Goal: Transaction & Acquisition: Purchase product/service

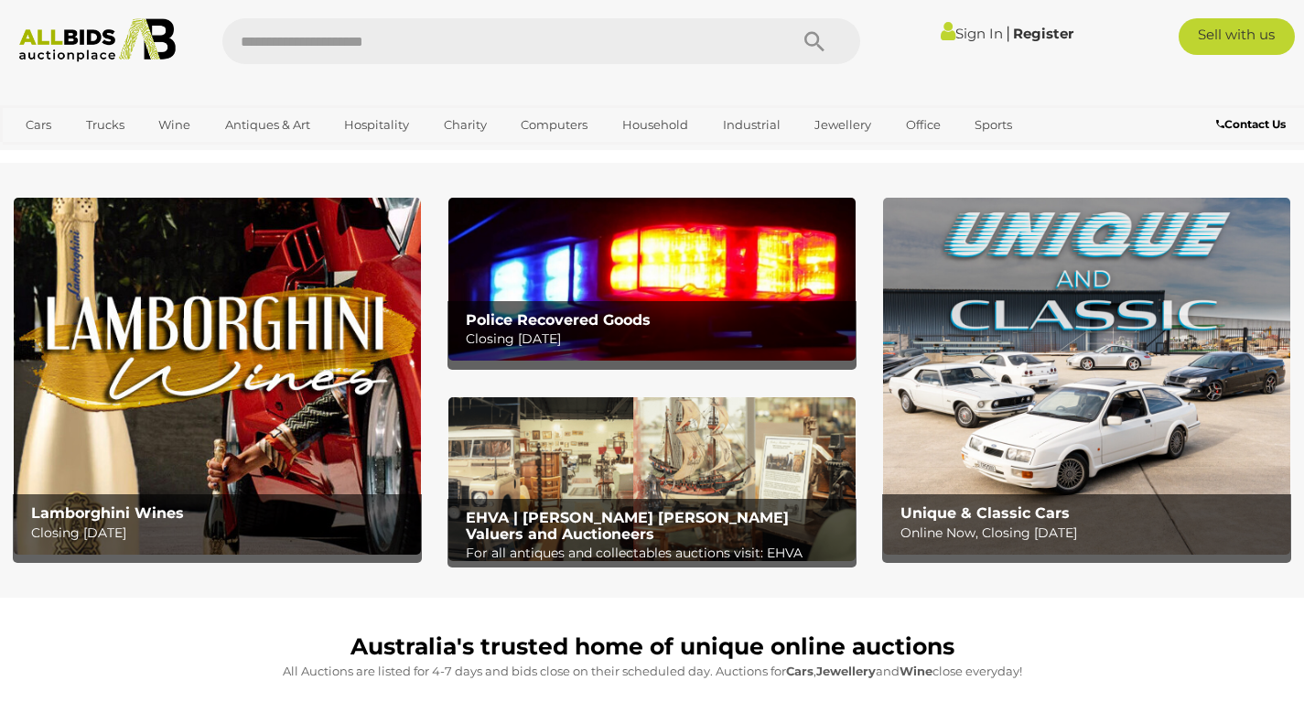
click at [966, 27] on link "Sign In" at bounding box center [972, 33] width 62 height 17
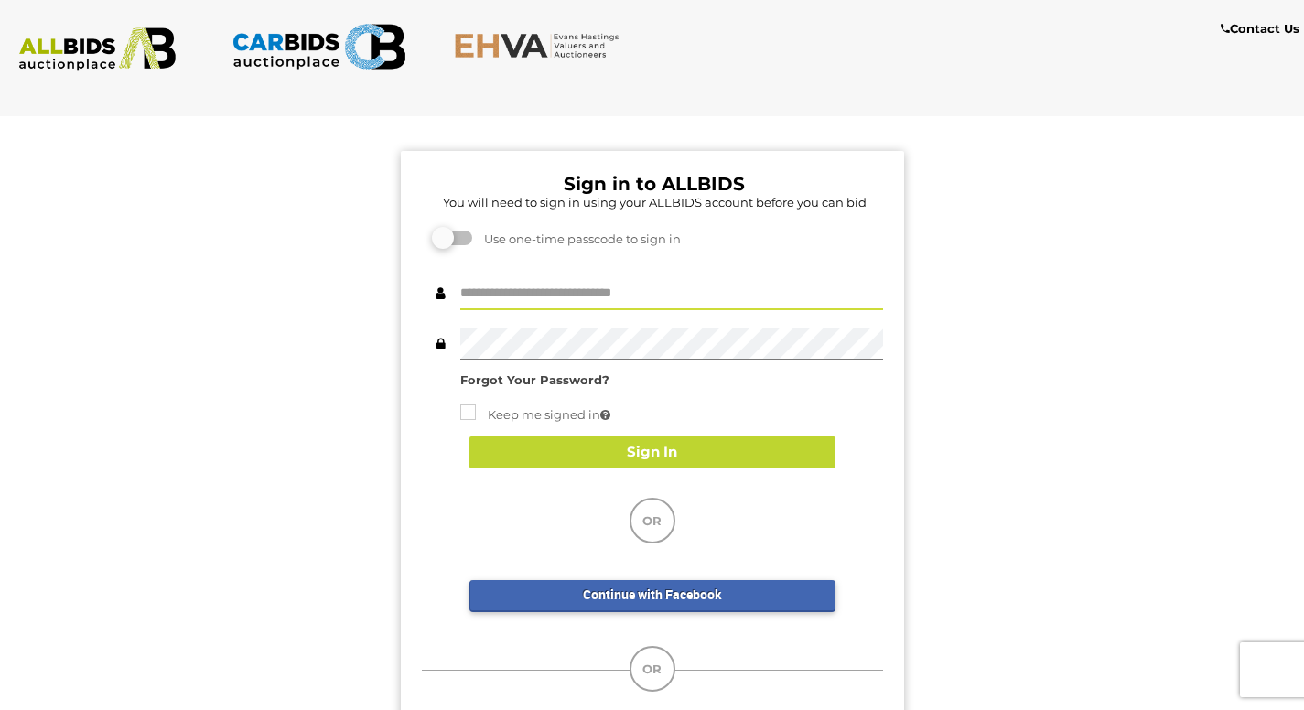
click at [528, 298] on input "text" at bounding box center [671, 294] width 423 height 32
type input "**********"
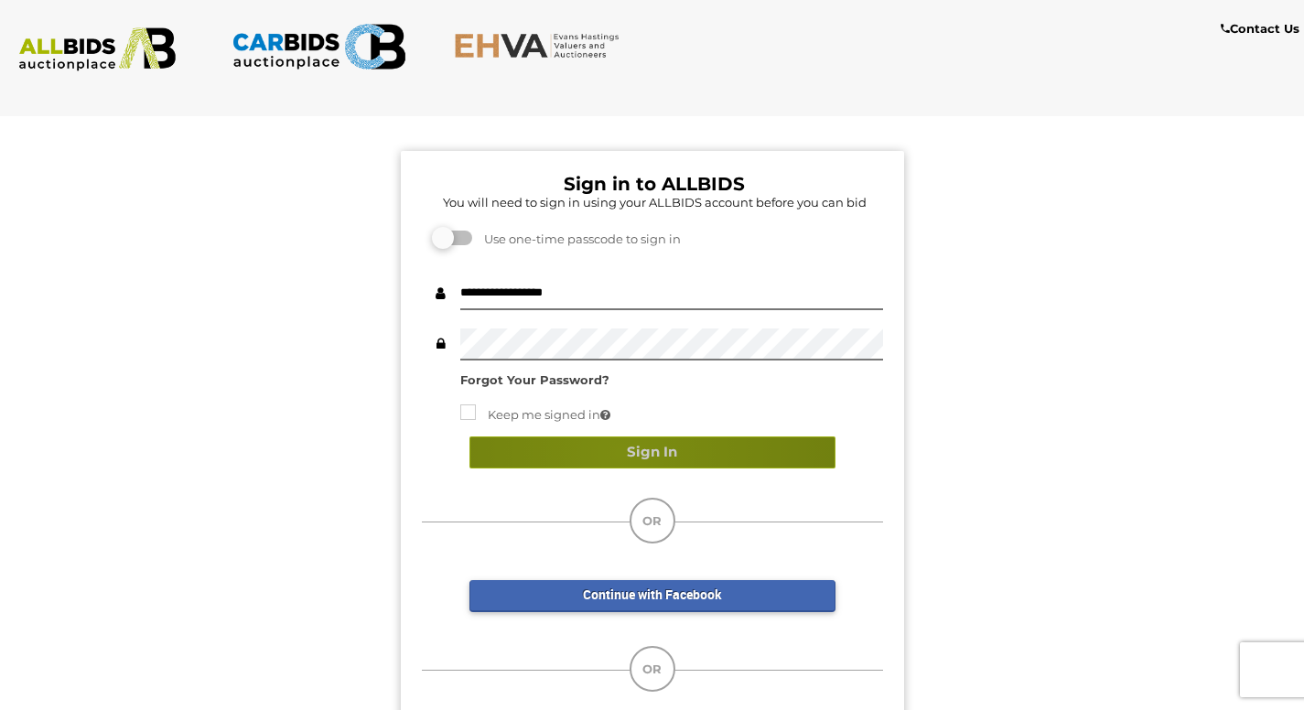
click at [619, 452] on button "Sign In" at bounding box center [652, 452] width 366 height 32
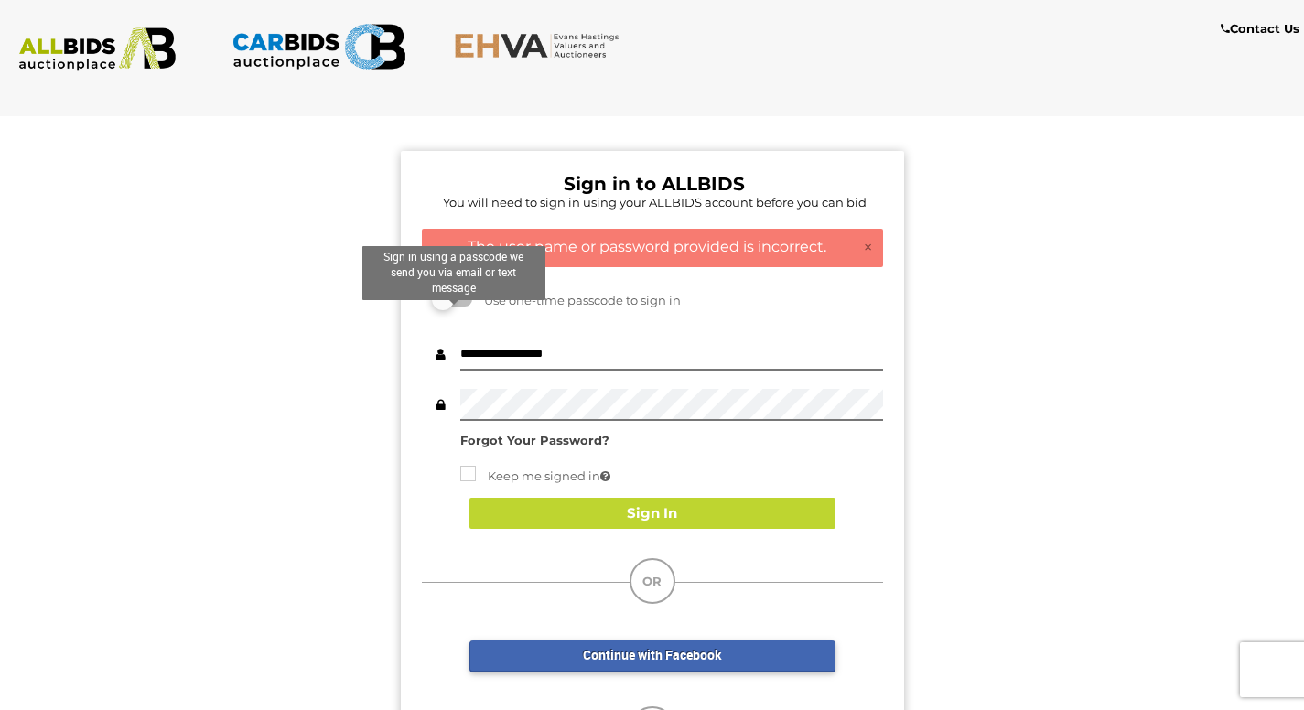
click at [447, 307] on label at bounding box center [454, 299] width 37 height 15
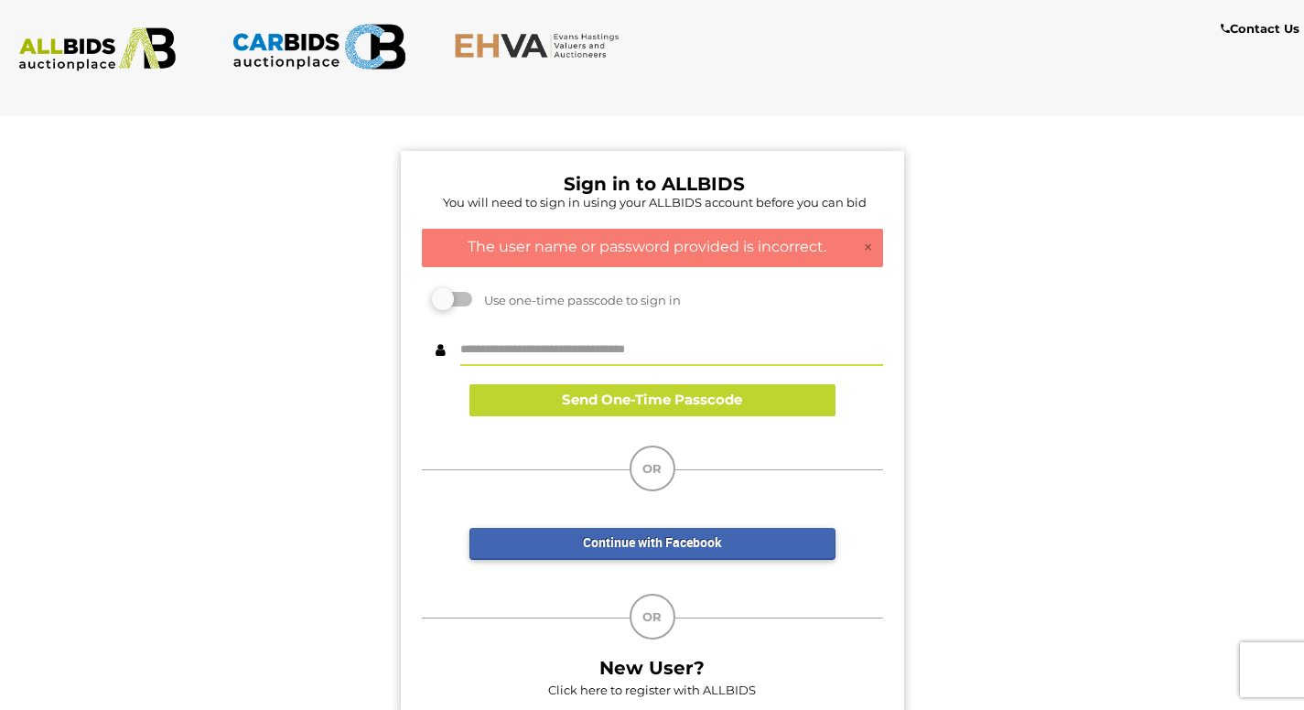
click at [559, 348] on input "text" at bounding box center [671, 350] width 423 height 32
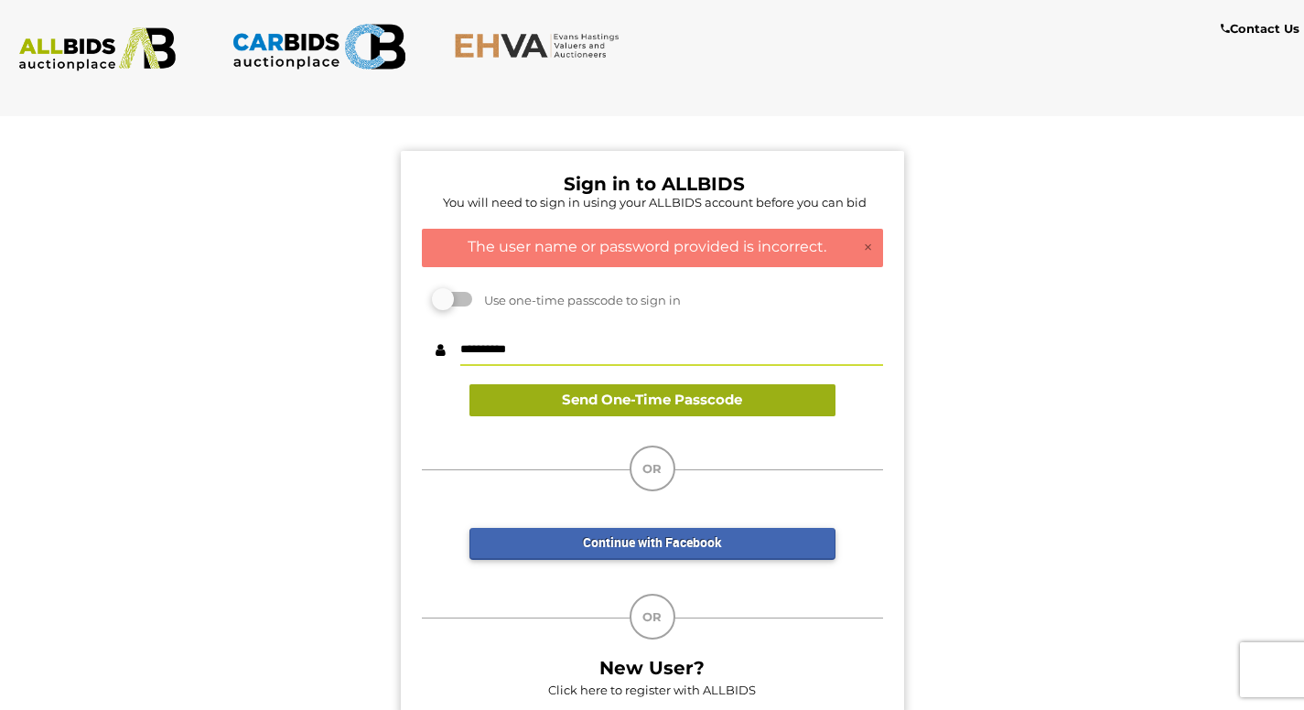
type input "**********"
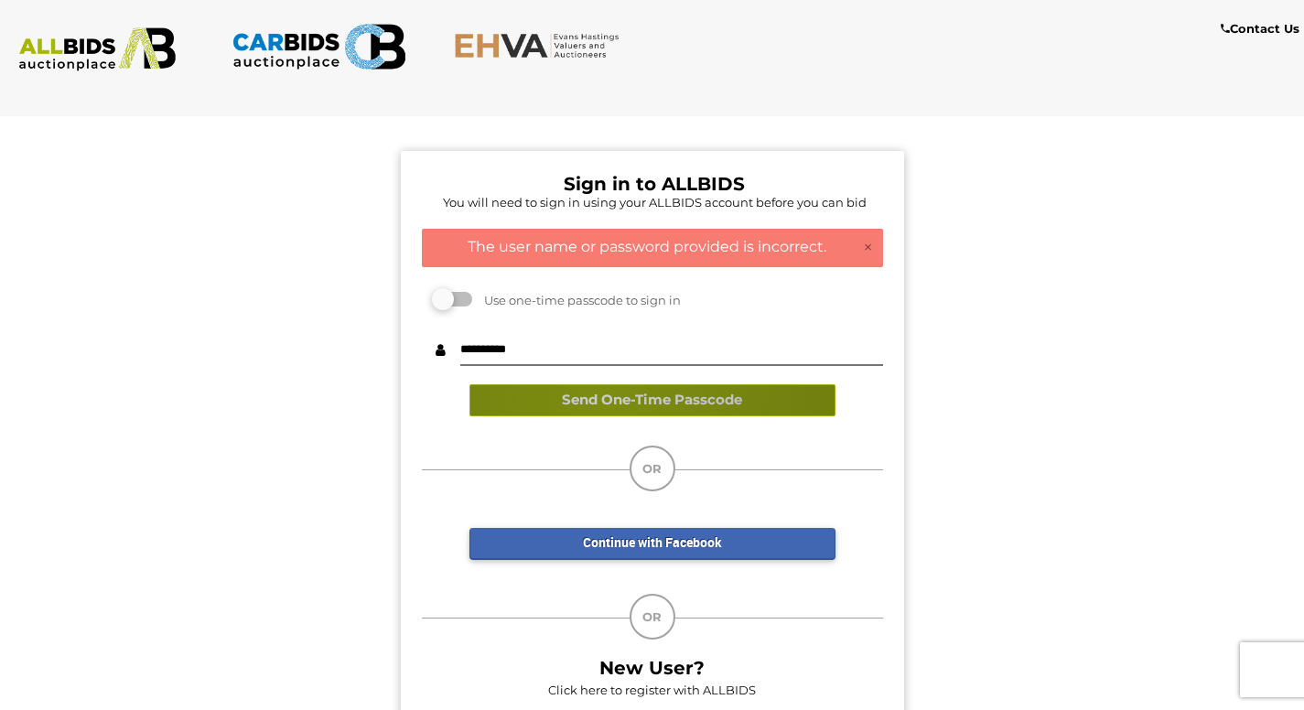
click at [603, 391] on button "Send One-Time Passcode" at bounding box center [652, 400] width 366 height 32
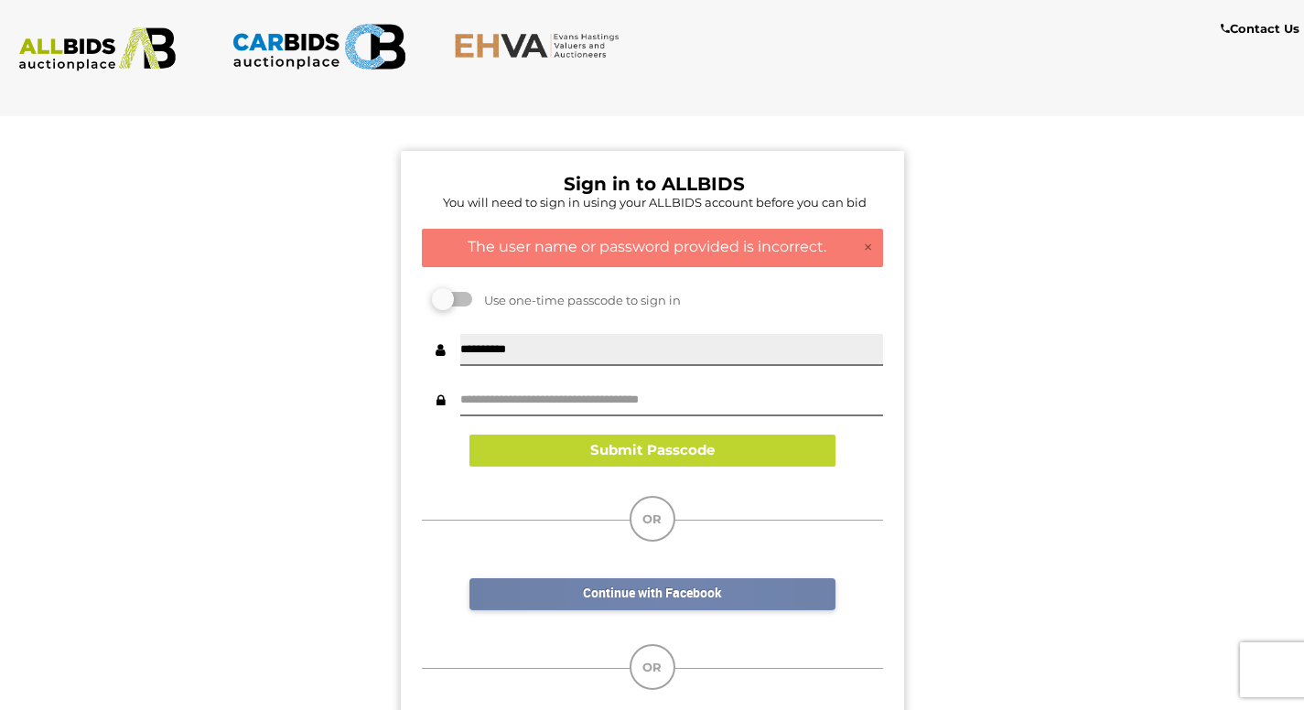
click at [679, 592] on link "Continue with Facebook" at bounding box center [652, 594] width 366 height 32
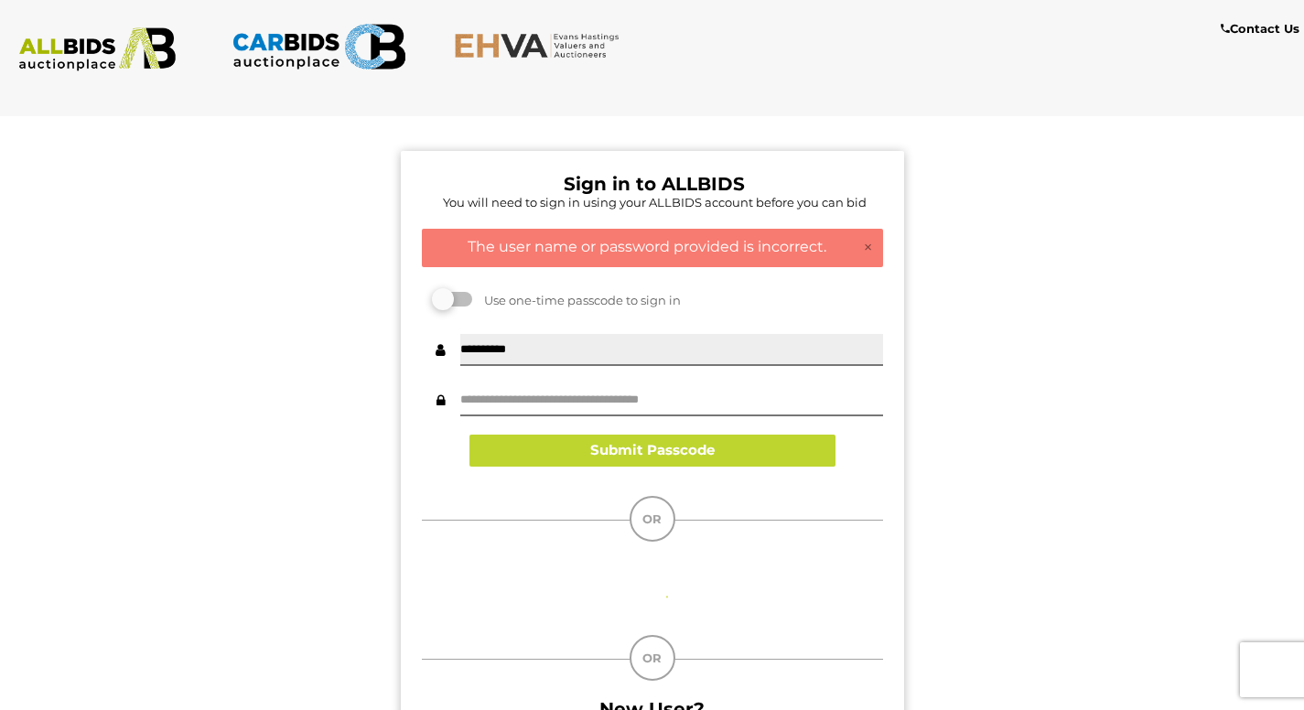
click at [679, 592] on div "Continue with Facebook" at bounding box center [652, 587] width 366 height 55
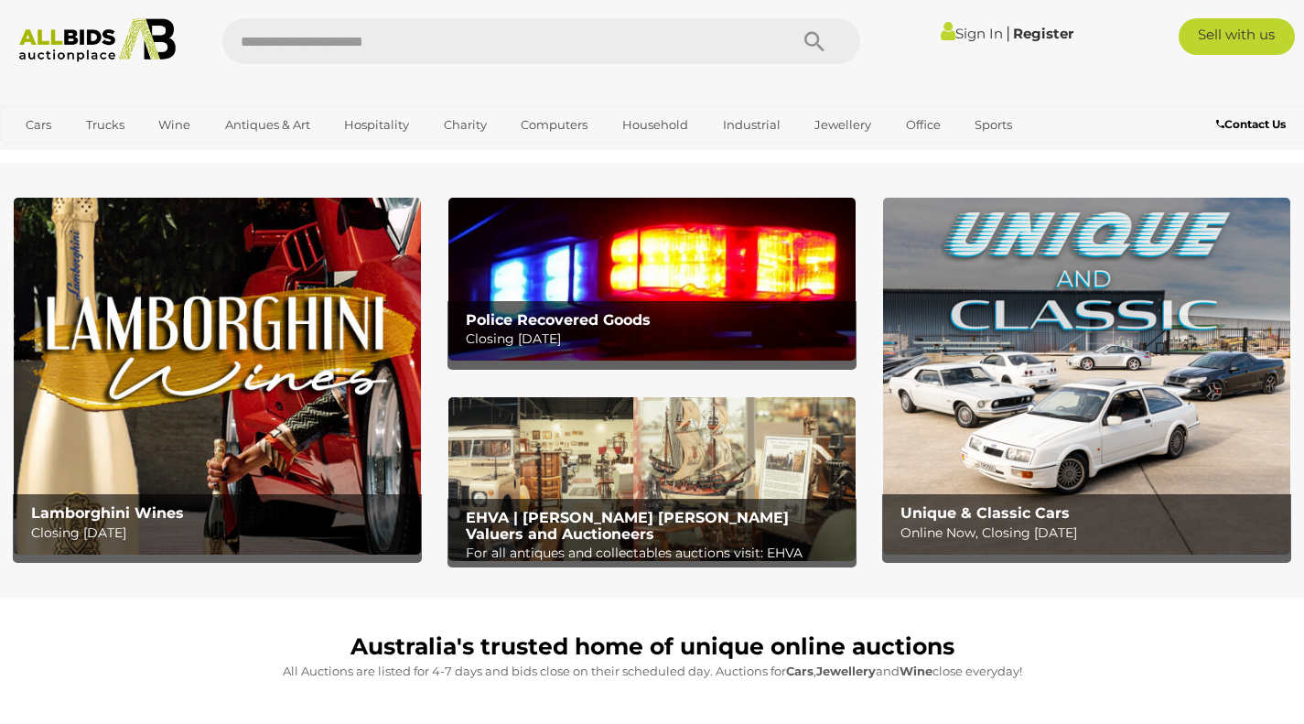
click at [948, 40] on link "Sign In" at bounding box center [972, 33] width 62 height 17
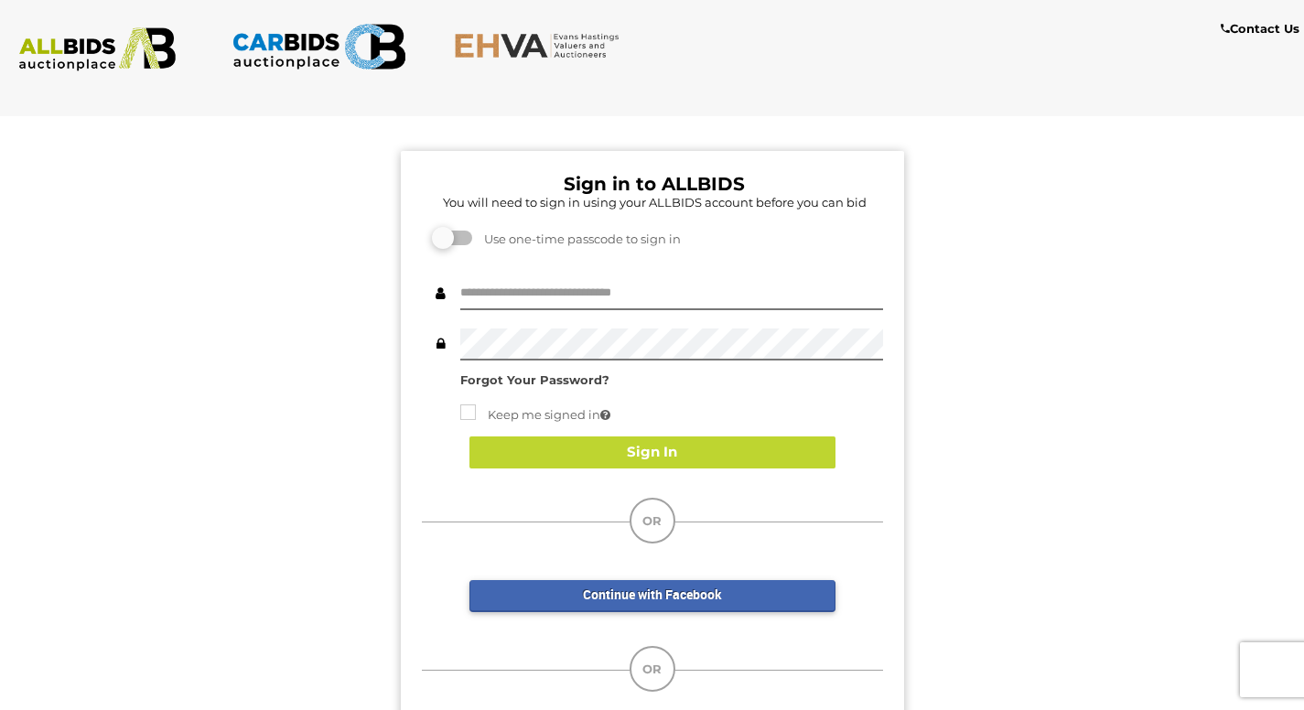
click at [448, 248] on div "Use one-time passcode to sign in" at bounding box center [652, 239] width 461 height 21
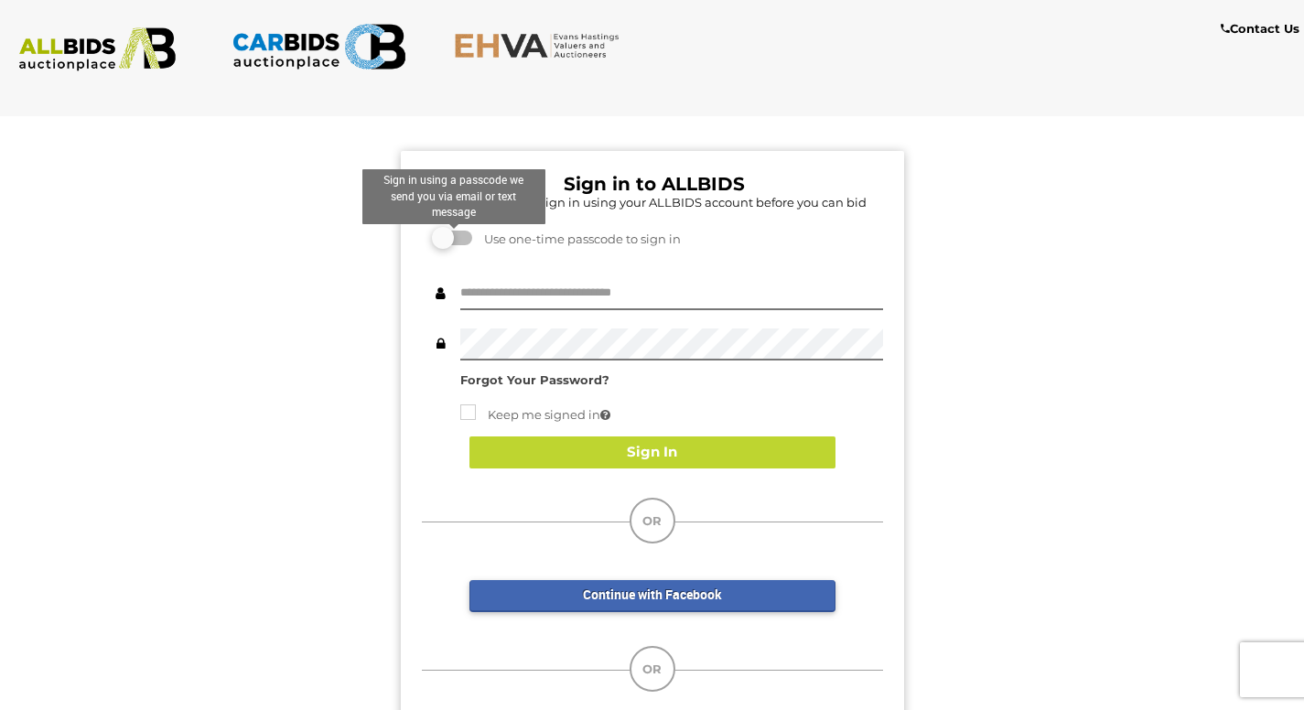
click at [443, 239] on label at bounding box center [454, 238] width 37 height 15
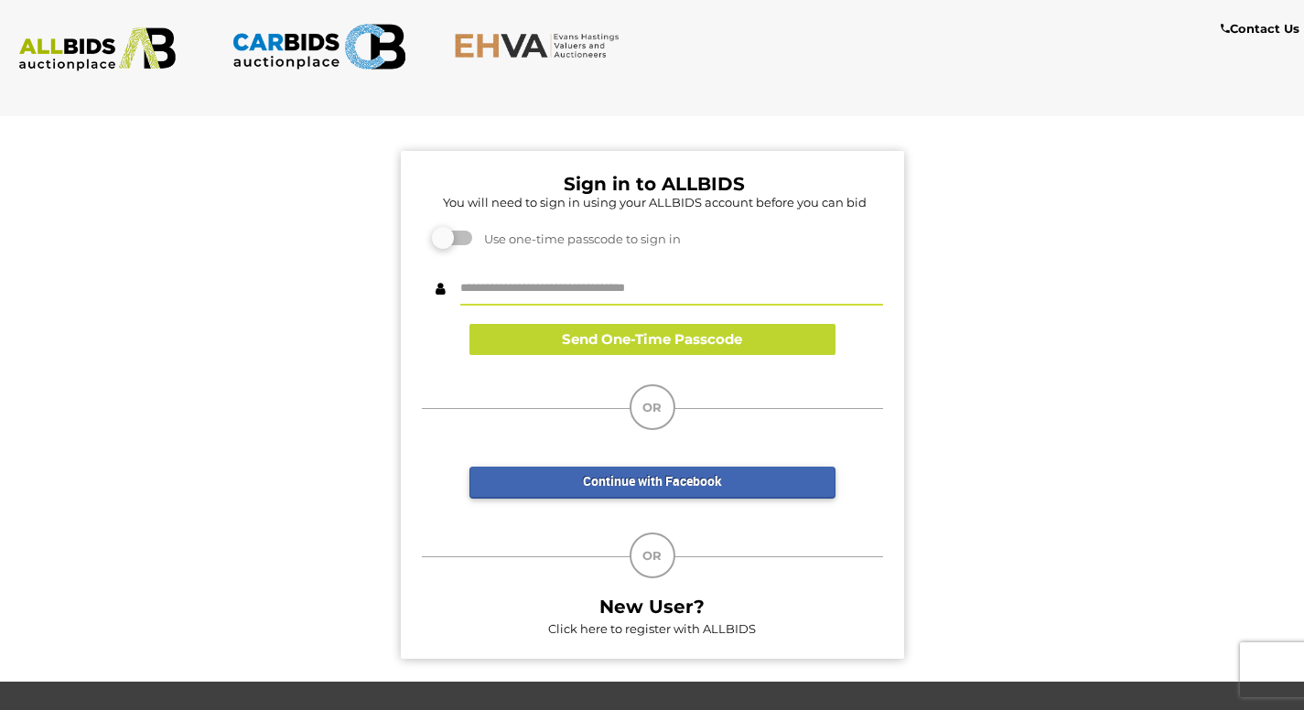
click at [493, 293] on input "text" at bounding box center [671, 290] width 423 height 32
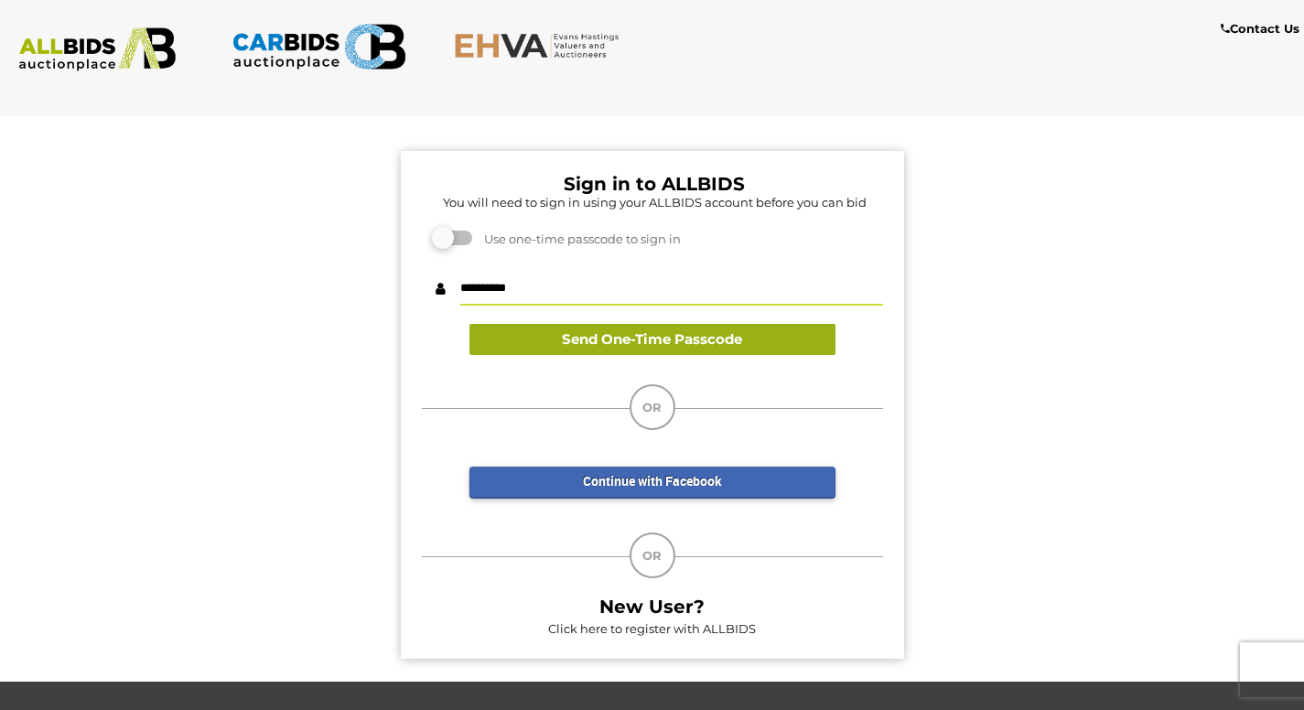
type input "**********"
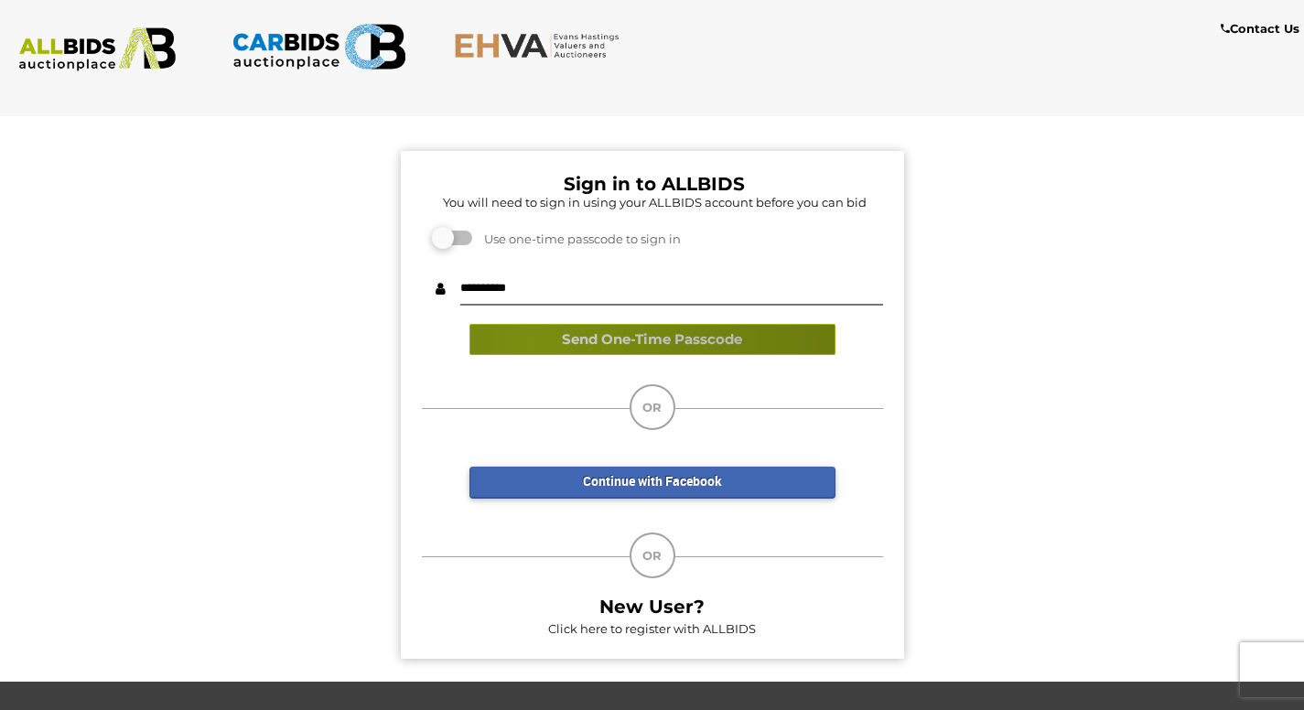
click at [533, 343] on button "Send One-Time Passcode" at bounding box center [652, 340] width 366 height 32
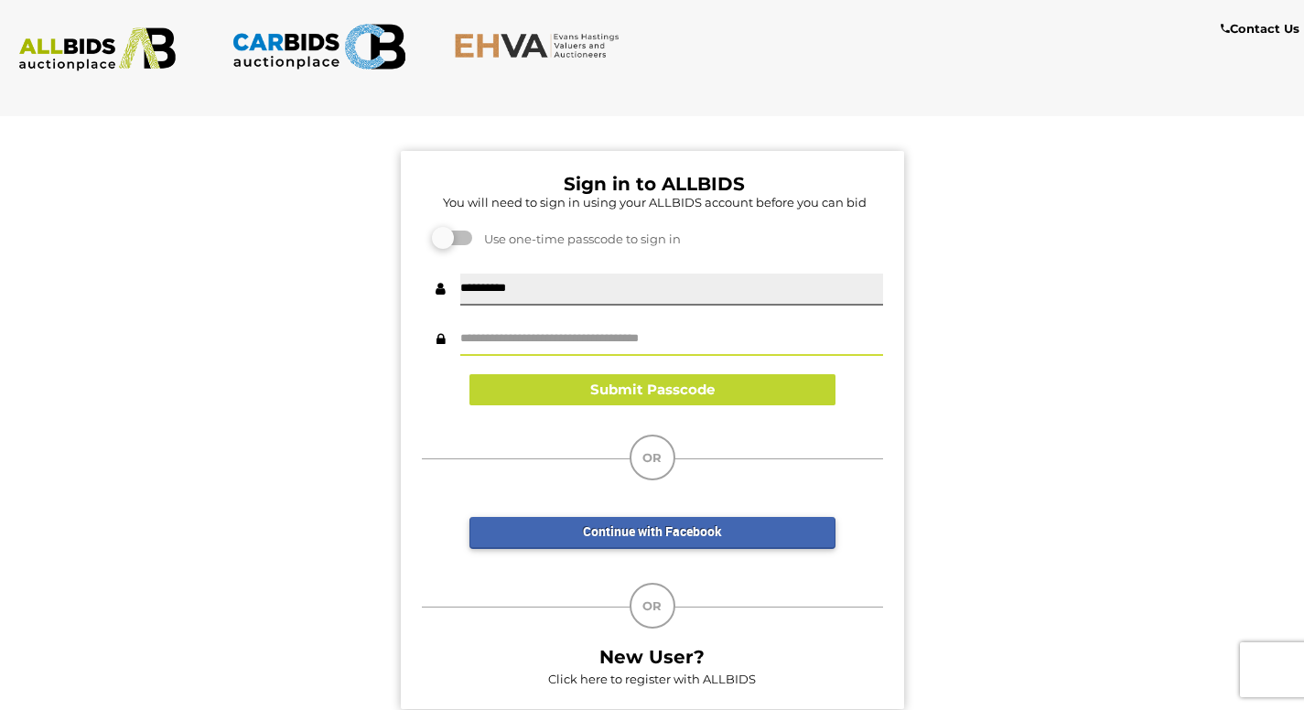
click at [533, 343] on input "text" at bounding box center [671, 340] width 423 height 32
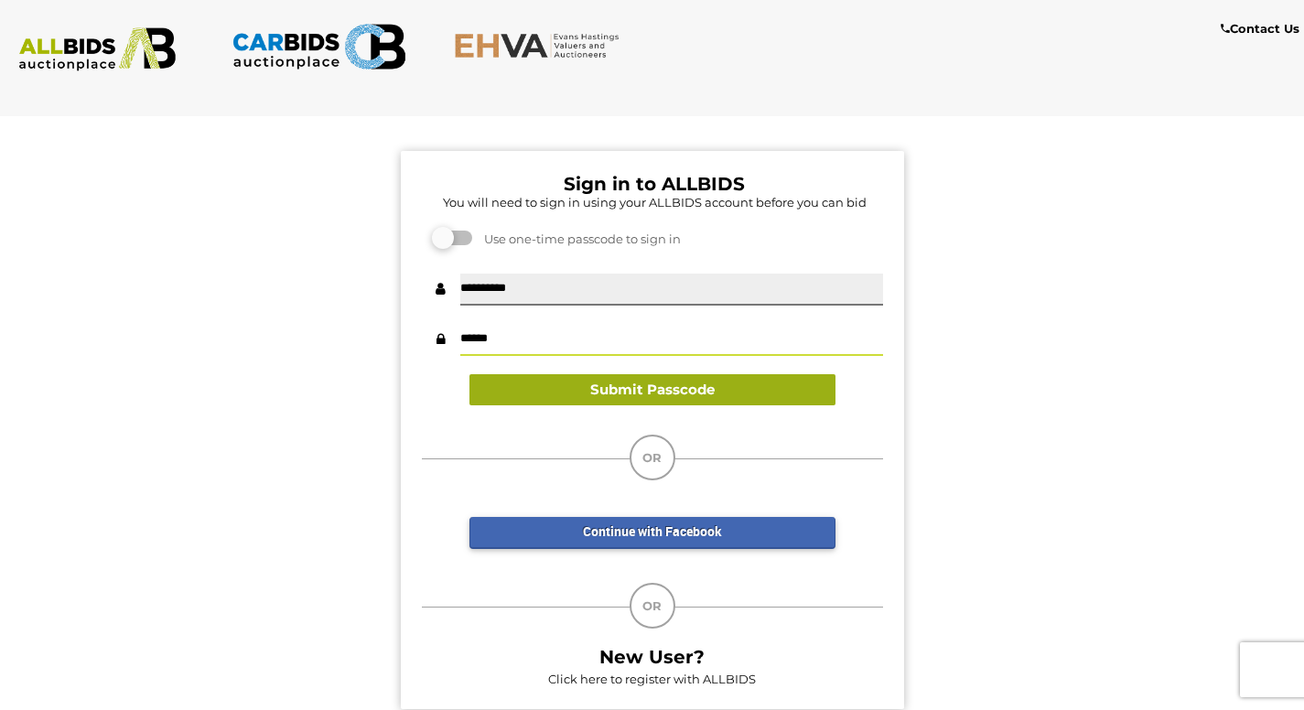
type input "******"
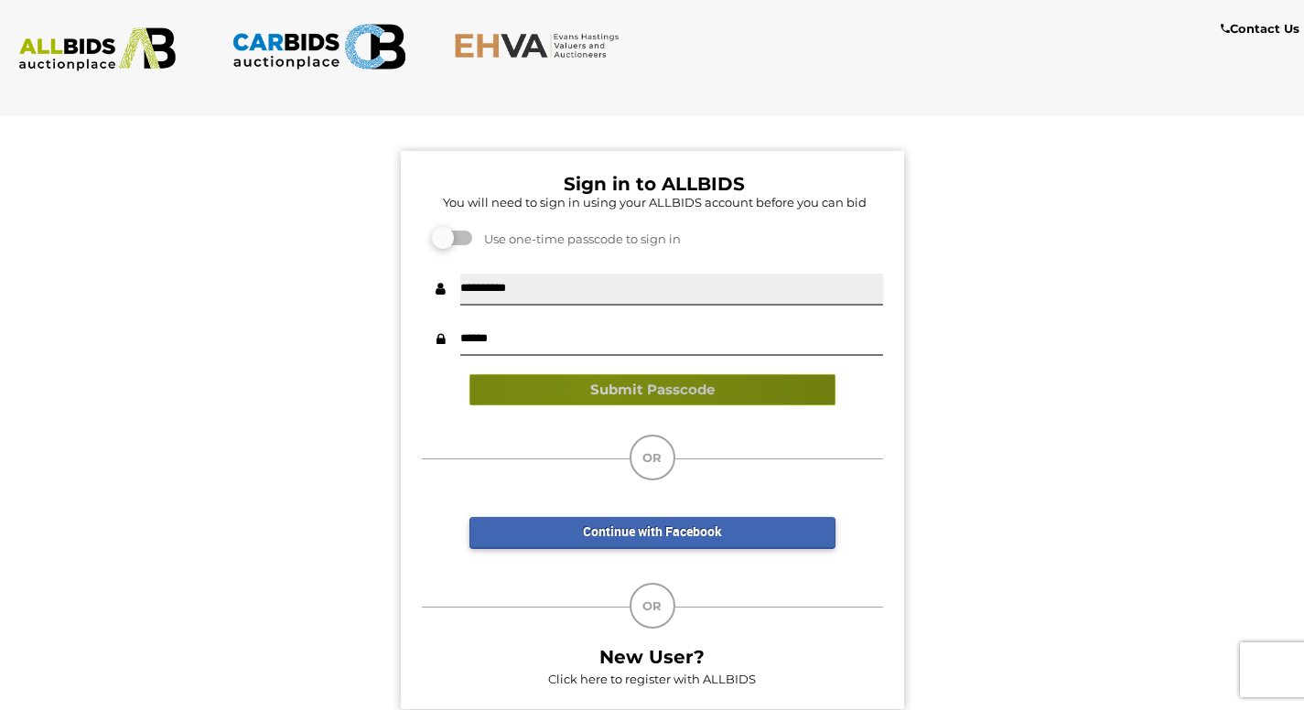
click at [594, 389] on button "Submit Passcode" at bounding box center [652, 390] width 366 height 32
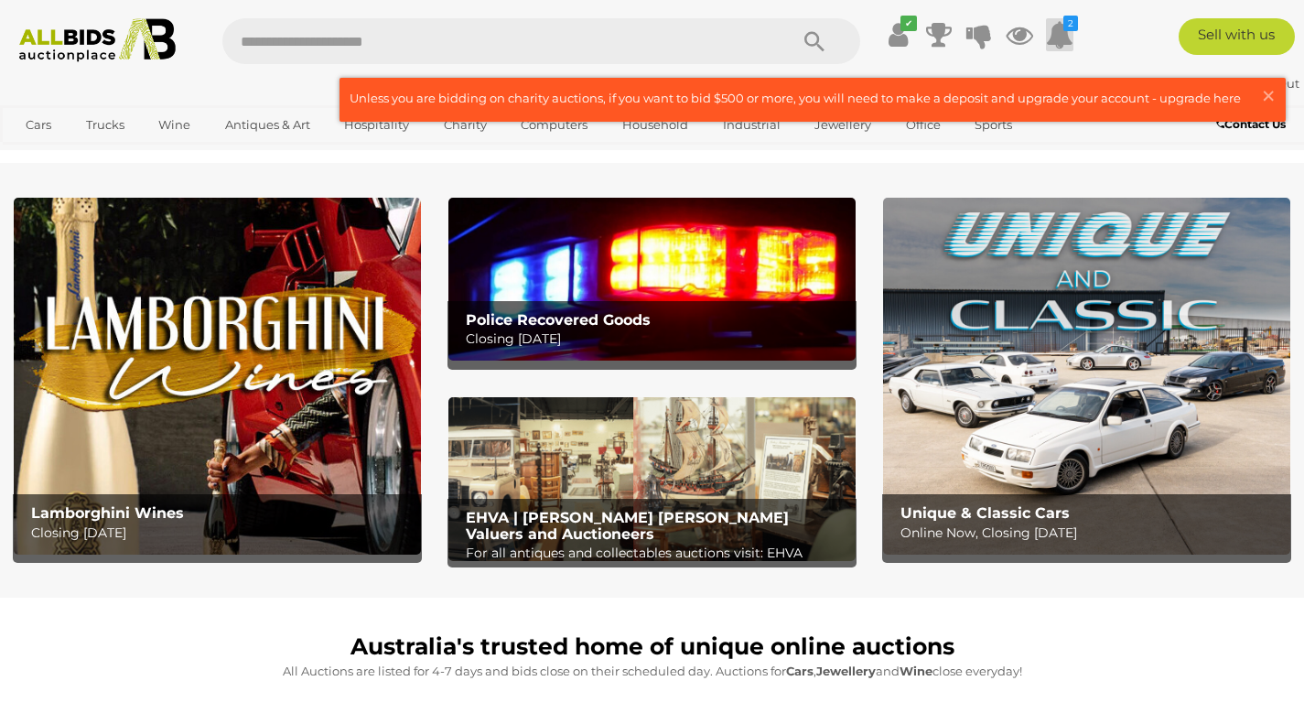
click at [1058, 32] on icon at bounding box center [1059, 34] width 27 height 33
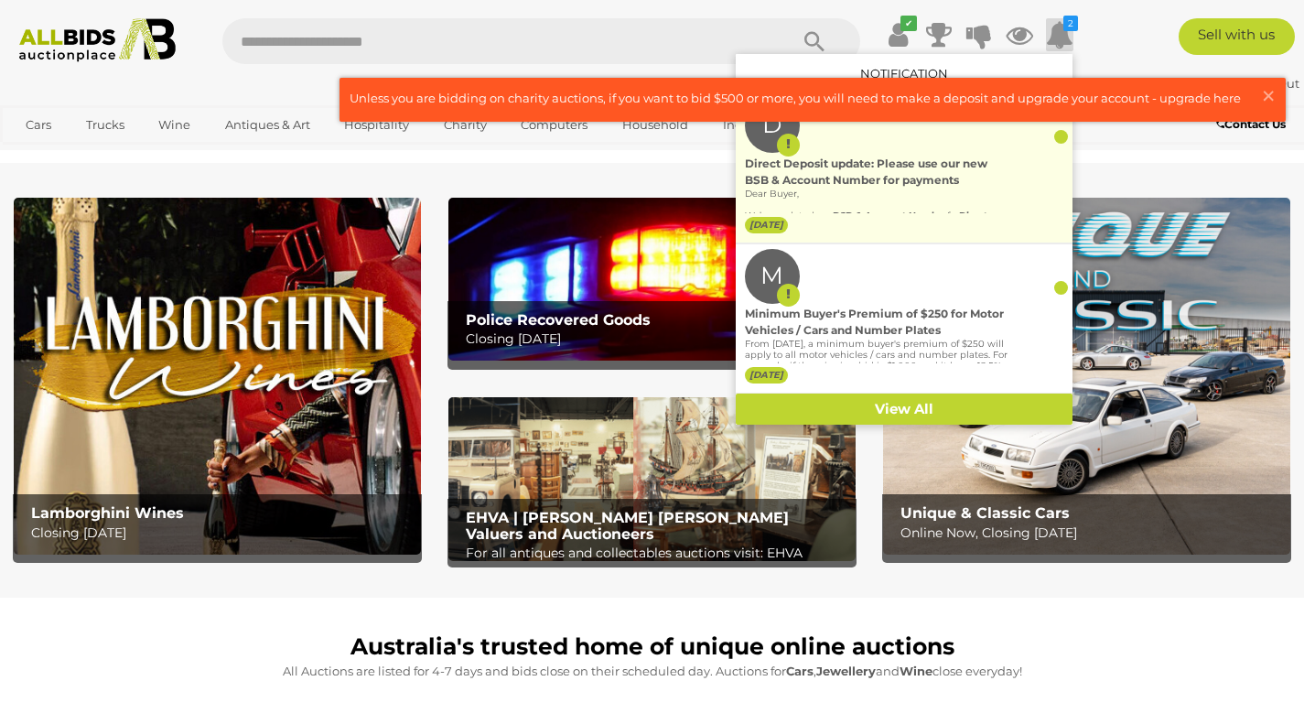
click at [951, 170] on div "Direct Deposit update: Please use our new BSB & Account Number for payments" at bounding box center [877, 172] width 264 height 33
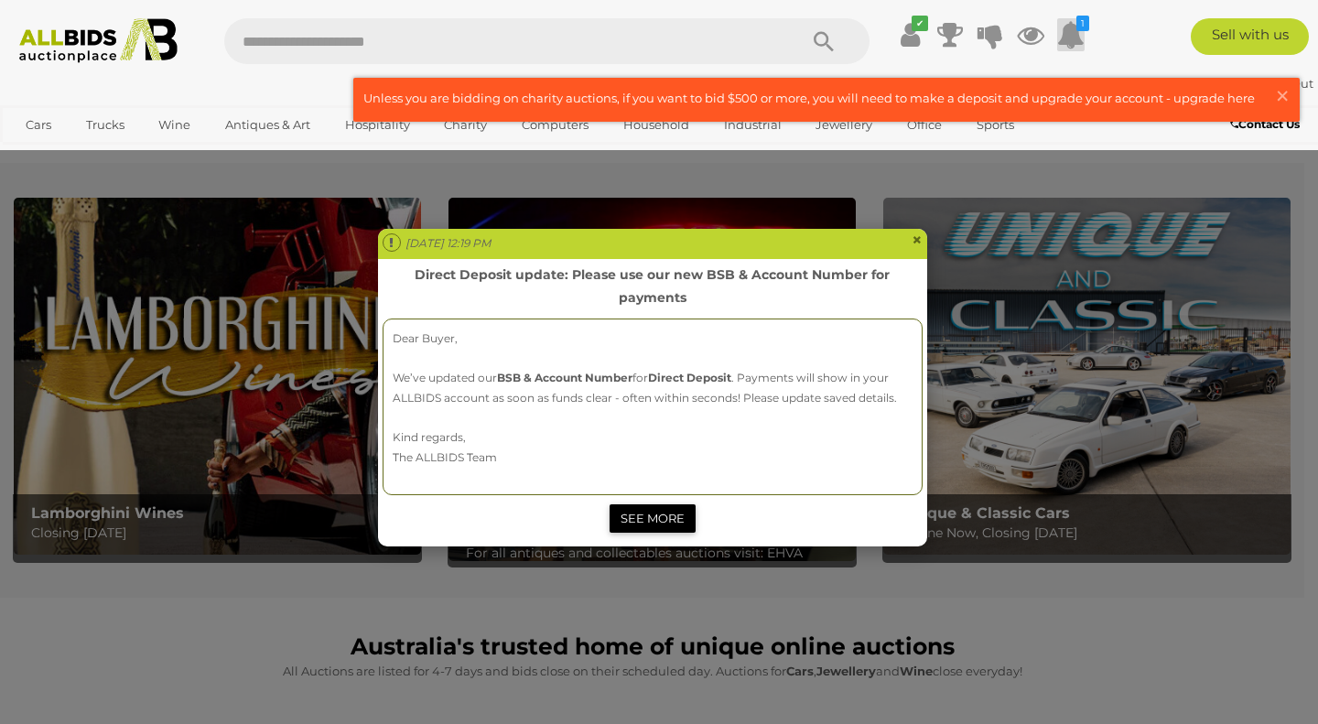
click at [648, 512] on link "SEE MORE" at bounding box center [652, 518] width 86 height 28
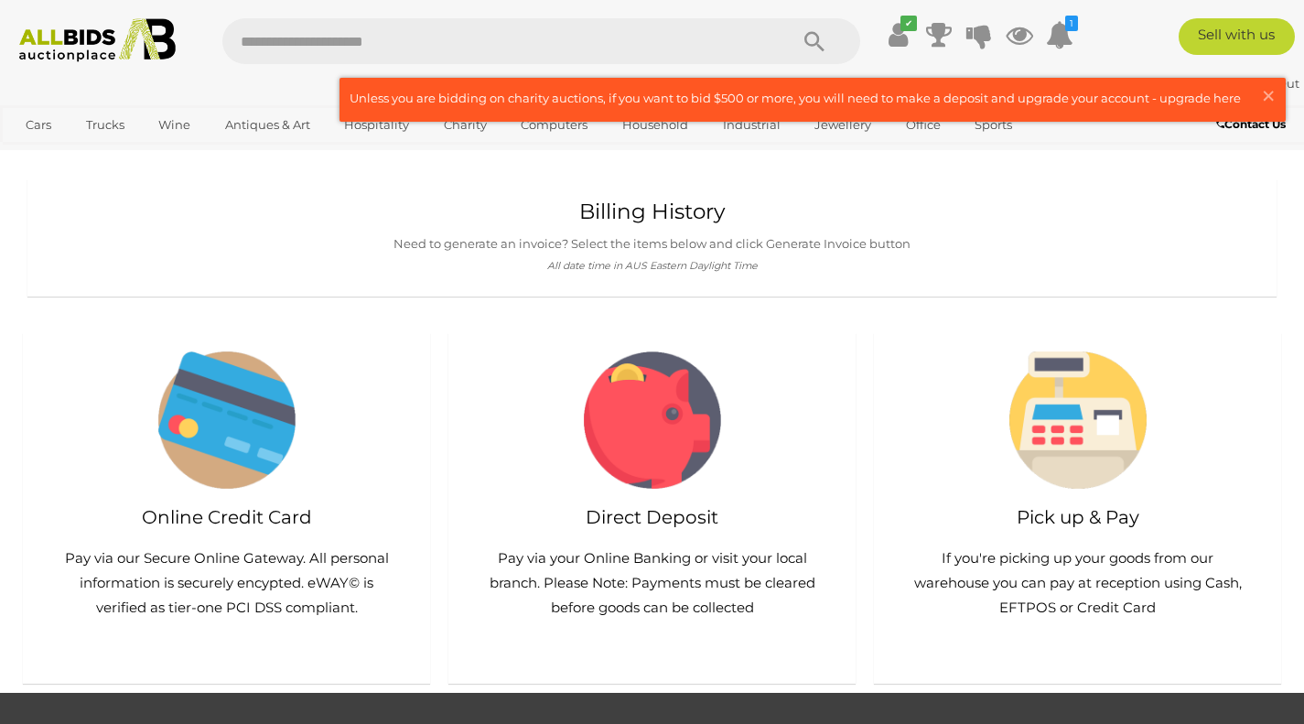
click at [205, 462] on img at bounding box center [226, 419] width 137 height 137
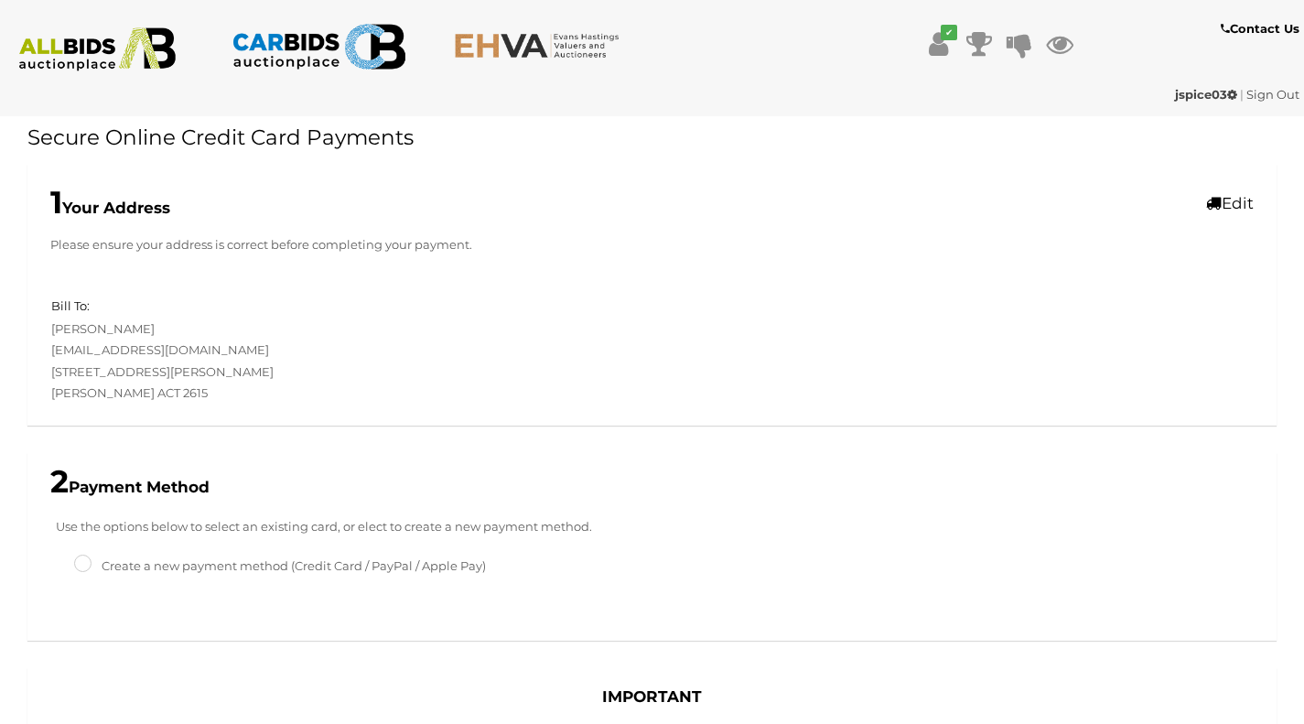
scroll to position [423, 0]
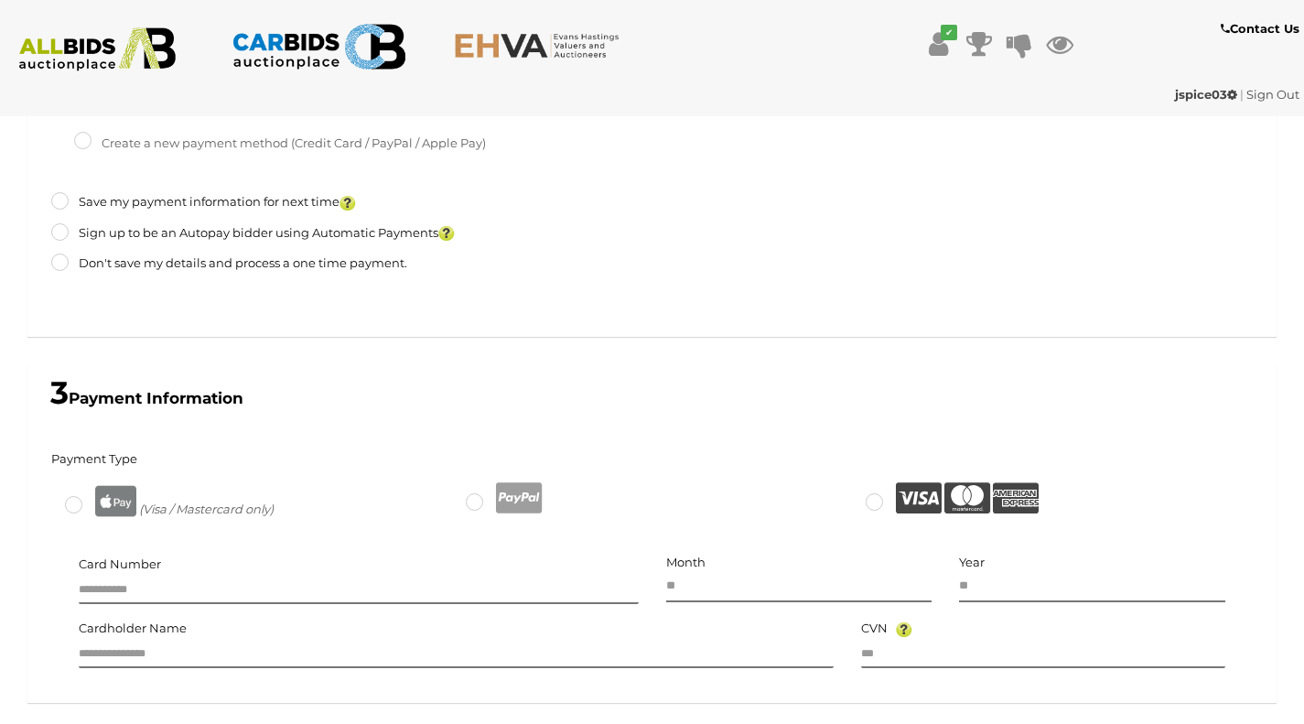
type input "*****"
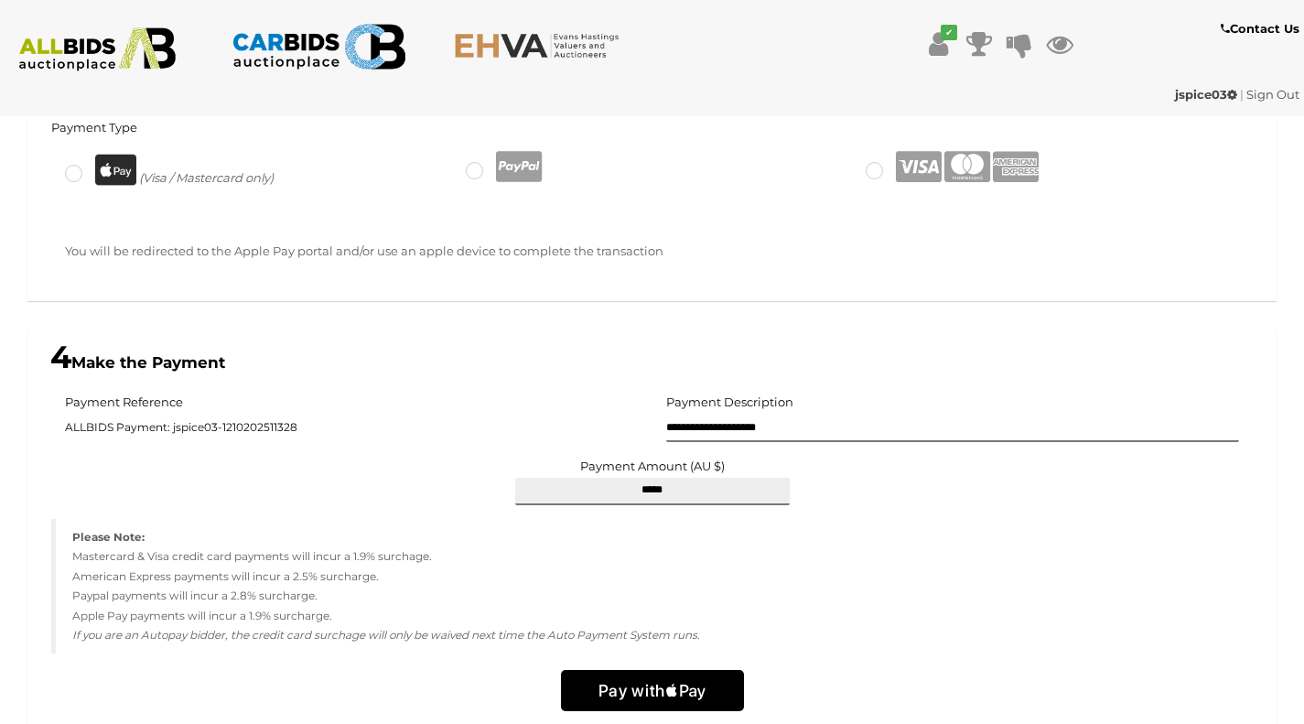
scroll to position [760, 0]
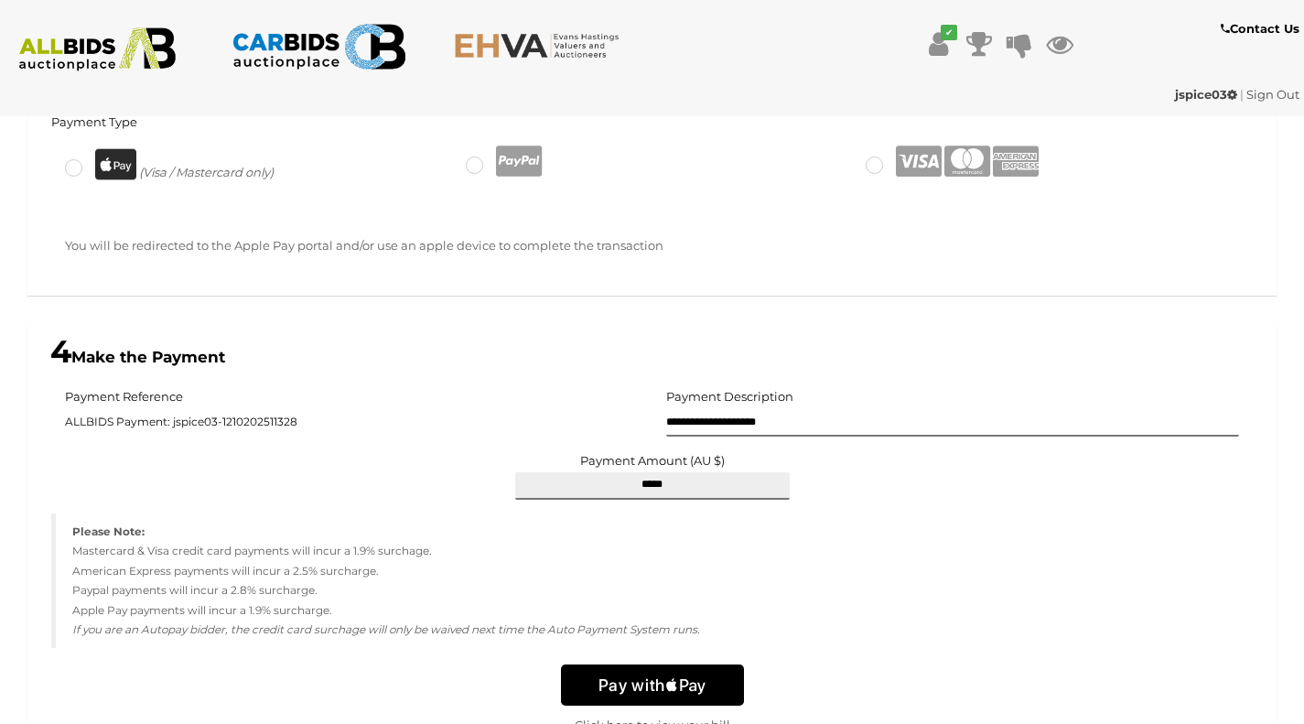
click at [604, 683] on text "Pay with" at bounding box center [631, 684] width 67 height 19
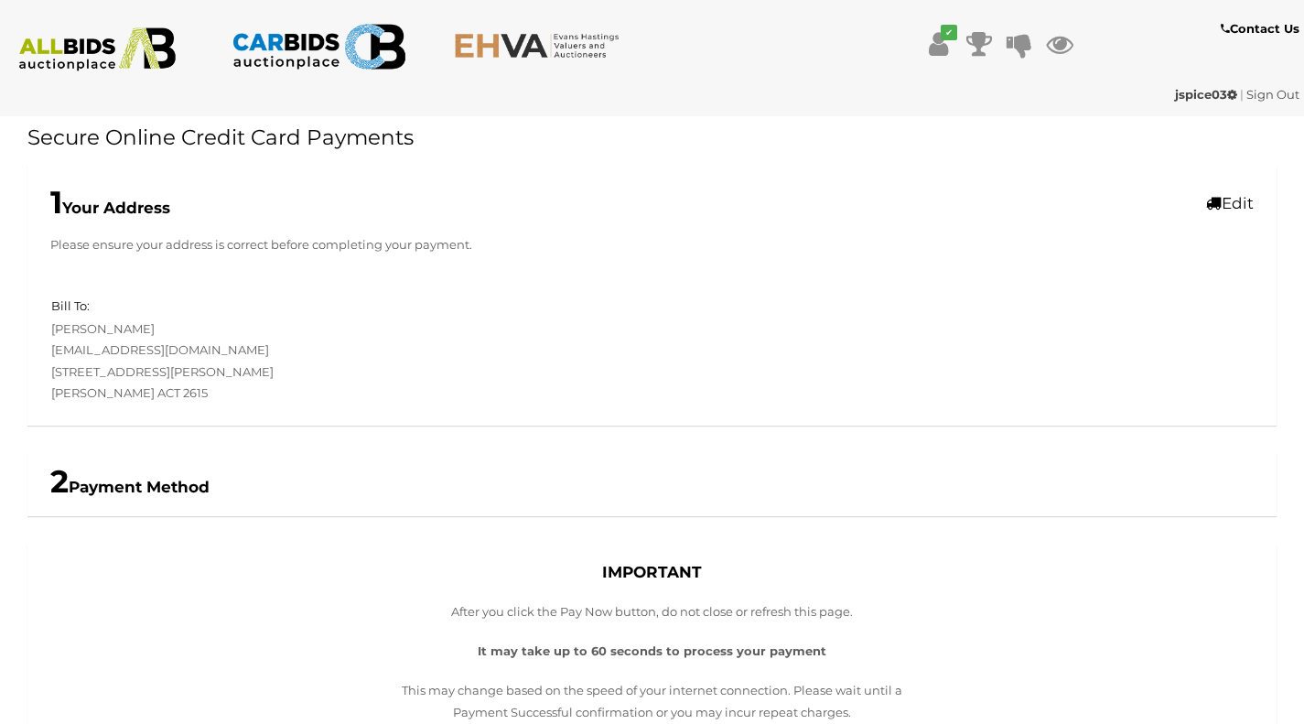
scroll to position [390, 0]
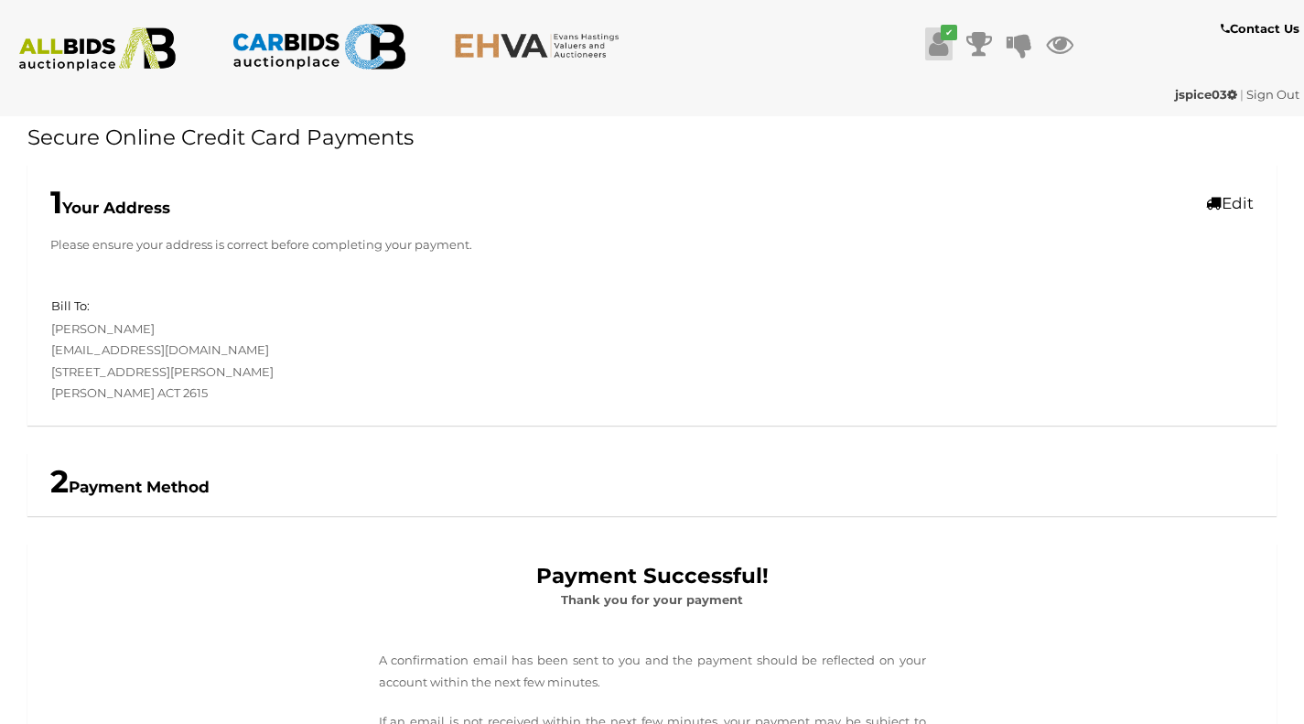
click at [937, 43] on icon at bounding box center [938, 43] width 19 height 33
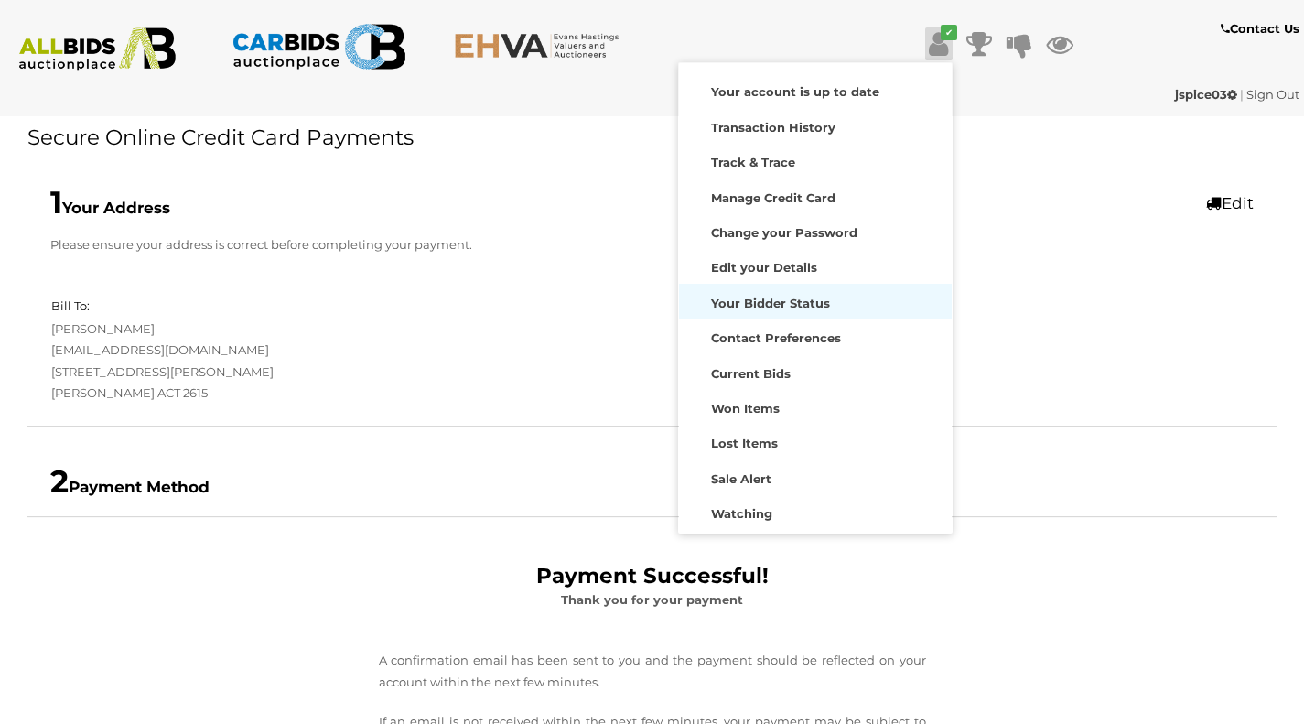
click at [772, 296] on strong "Your Bidder Status" at bounding box center [770, 303] width 119 height 15
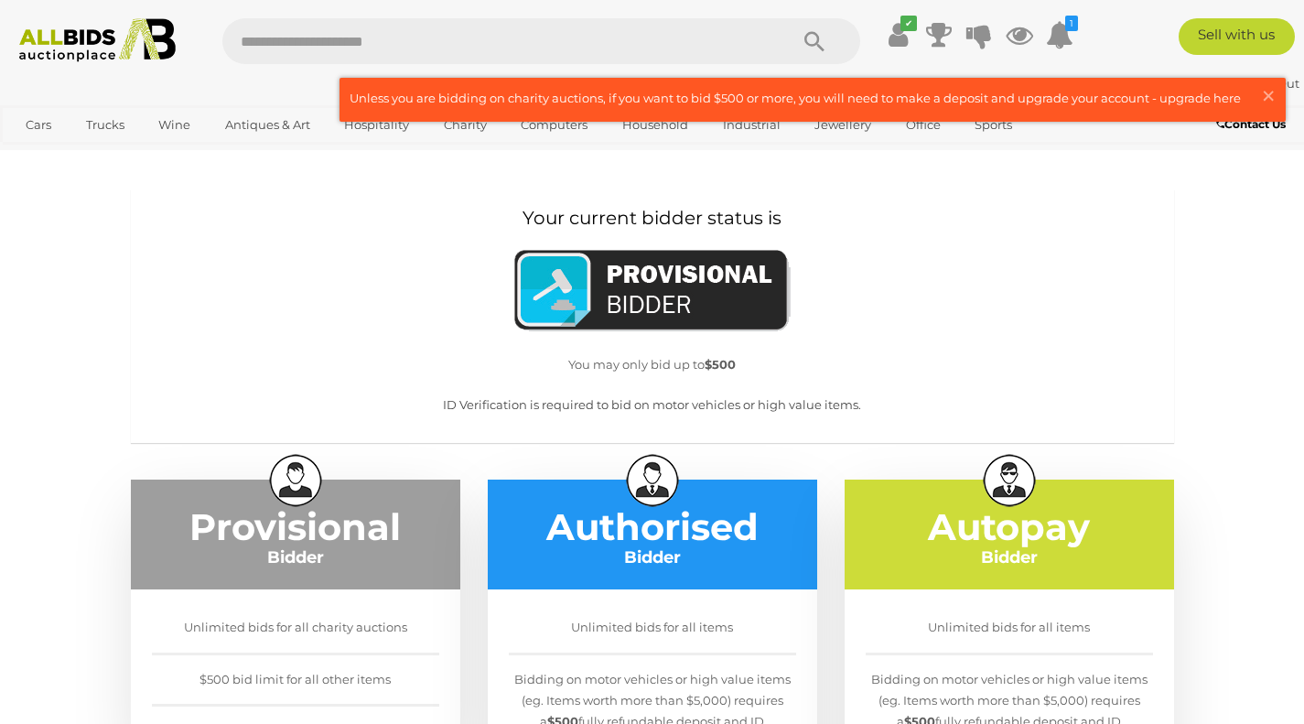
scroll to position [7, 0]
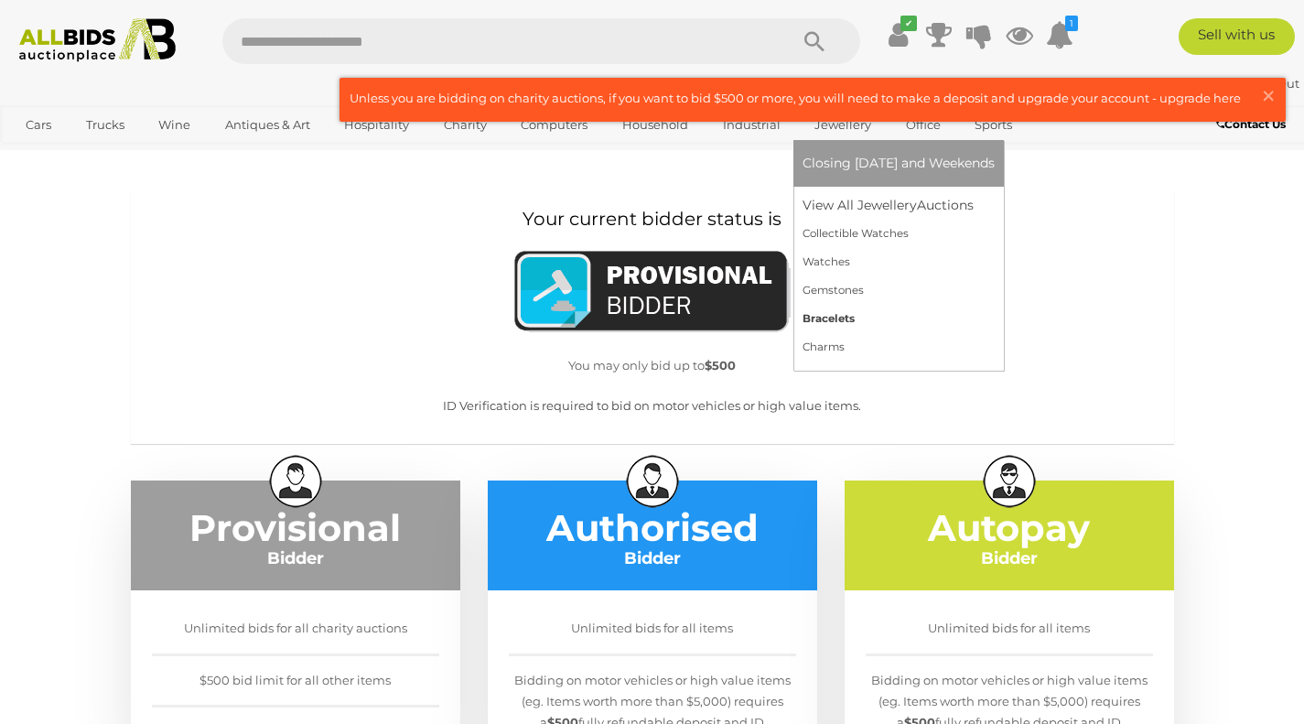
click at [833, 315] on link "Bracelets" at bounding box center [899, 319] width 192 height 28
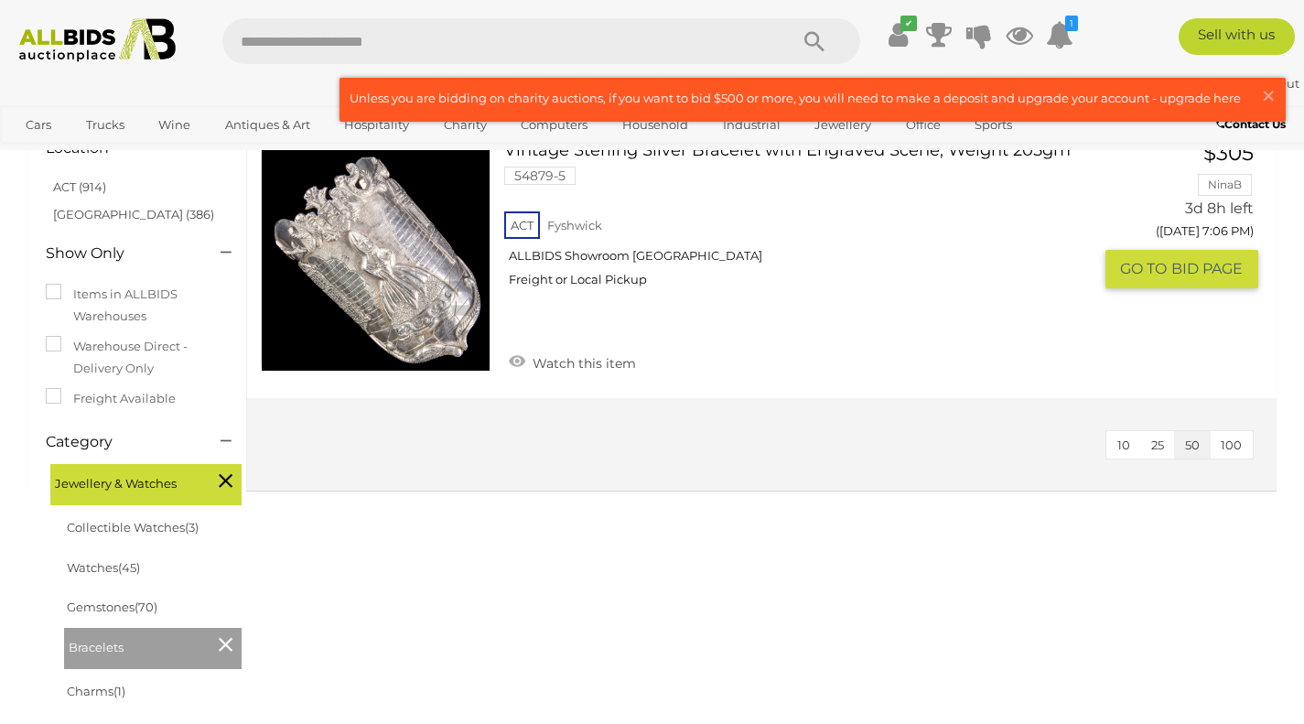
scroll to position [178, 0]
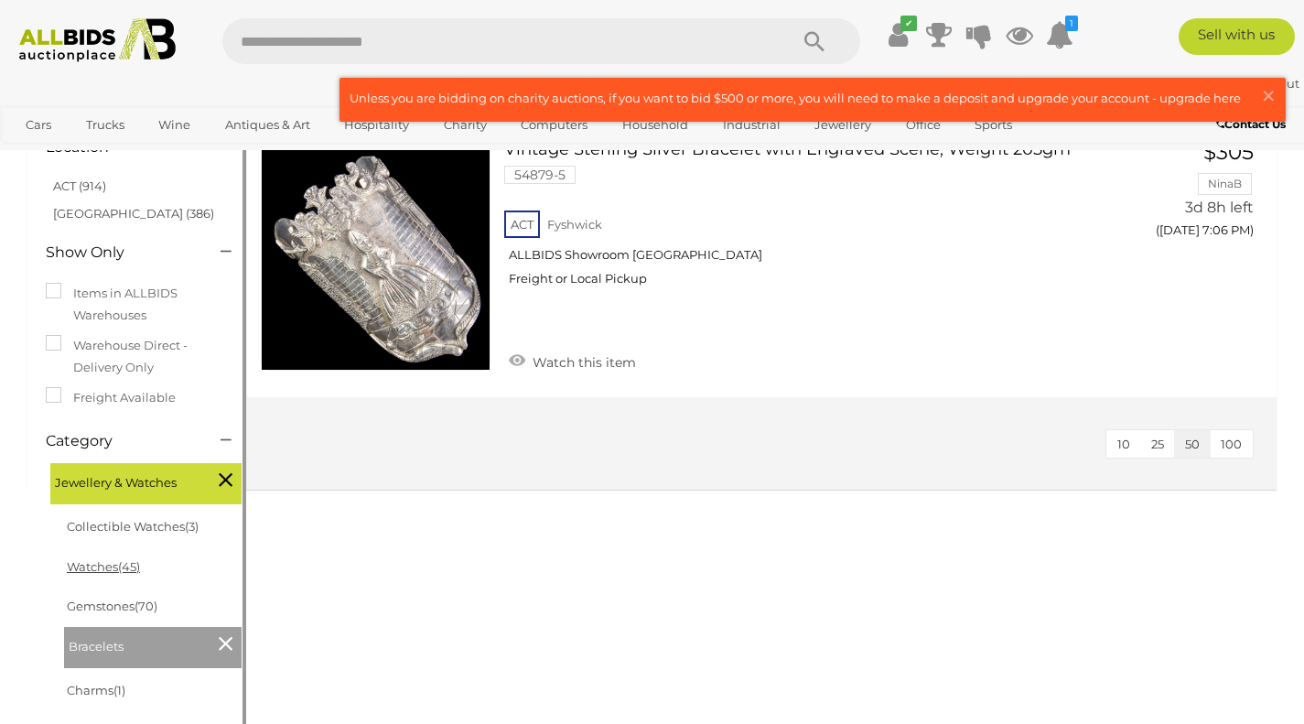
click at [113, 572] on link "Watches (45)" at bounding box center [103, 566] width 73 height 15
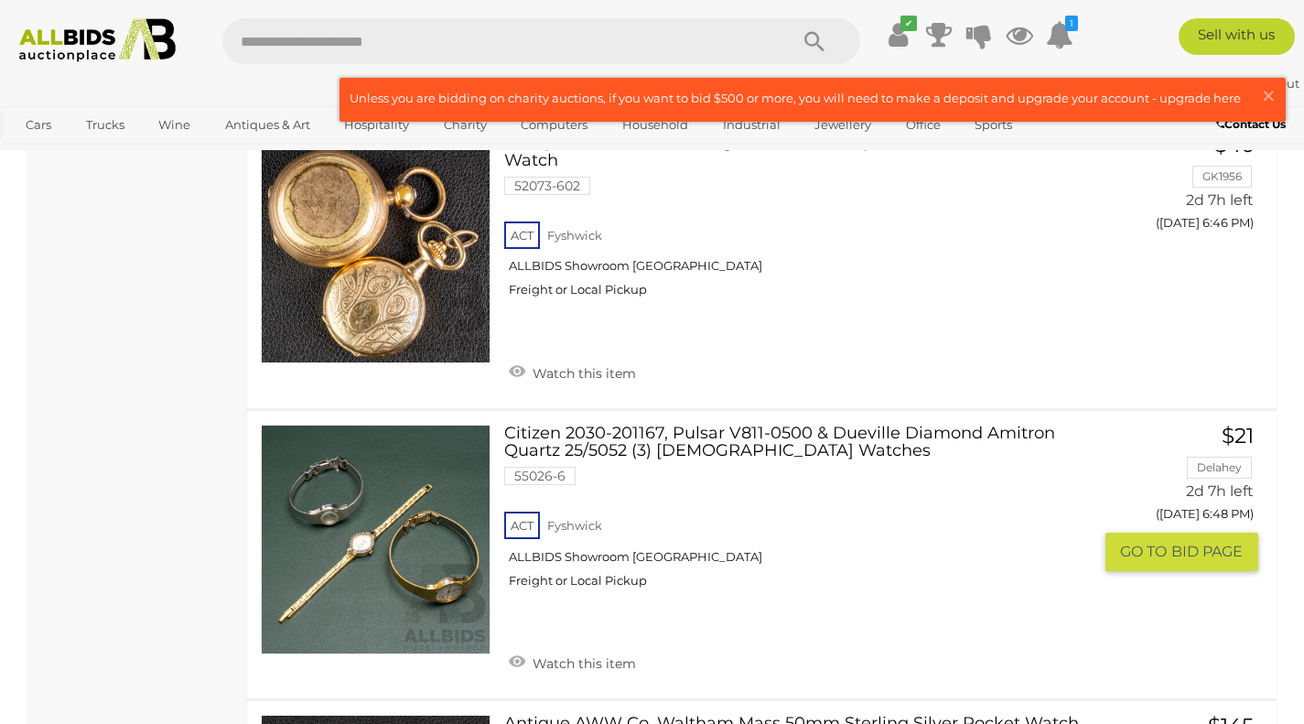
scroll to position [2677, 0]
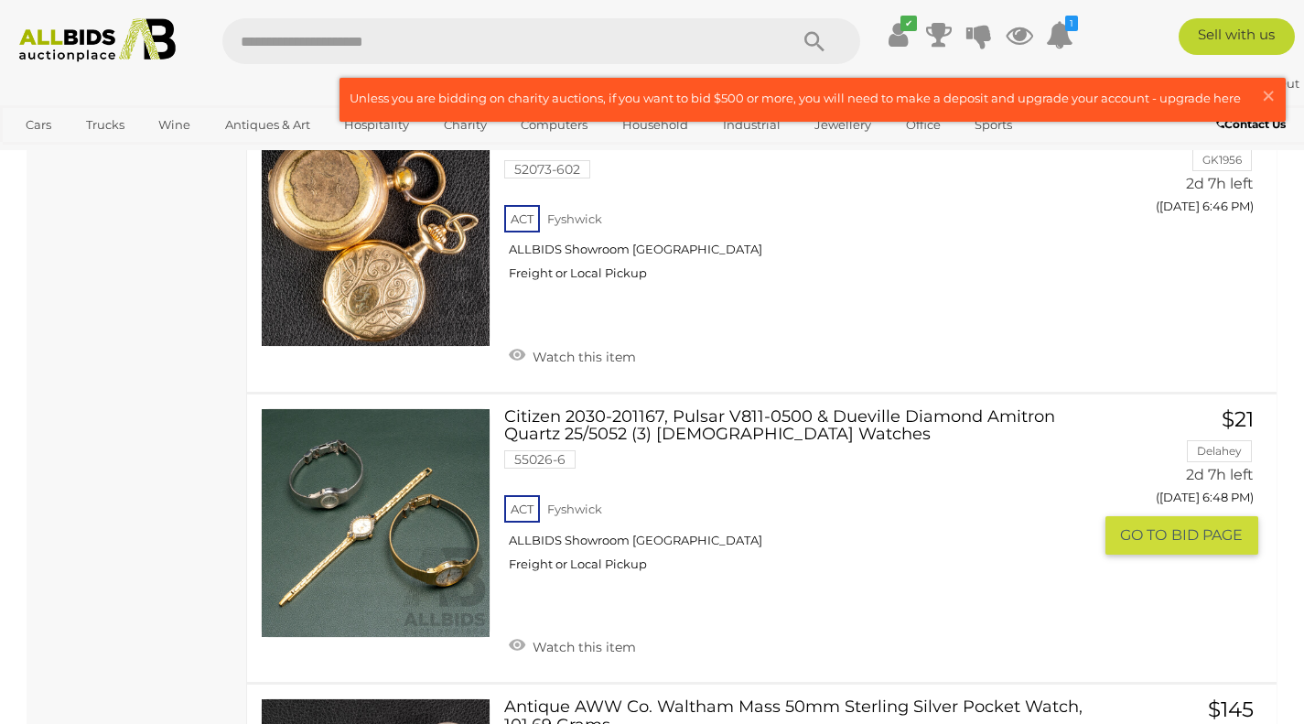
click at [437, 505] on link at bounding box center [376, 523] width 230 height 230
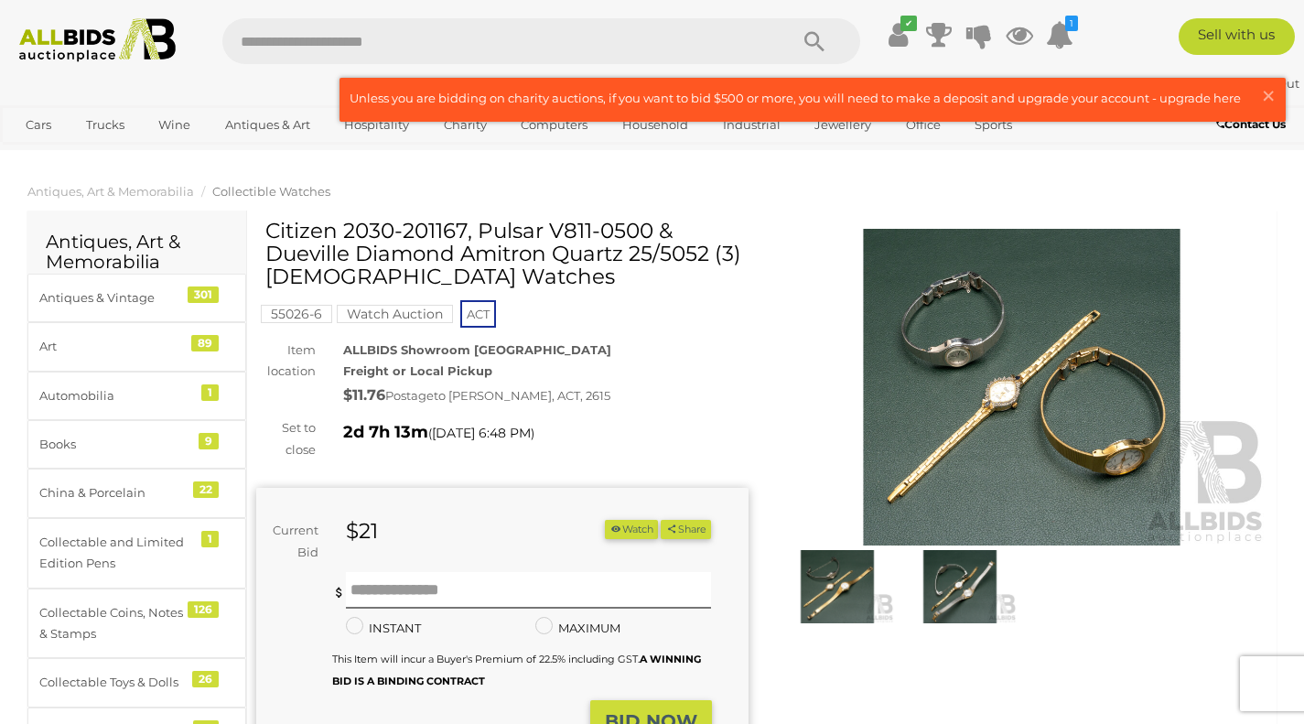
click at [941, 588] on img at bounding box center [959, 586] width 113 height 73
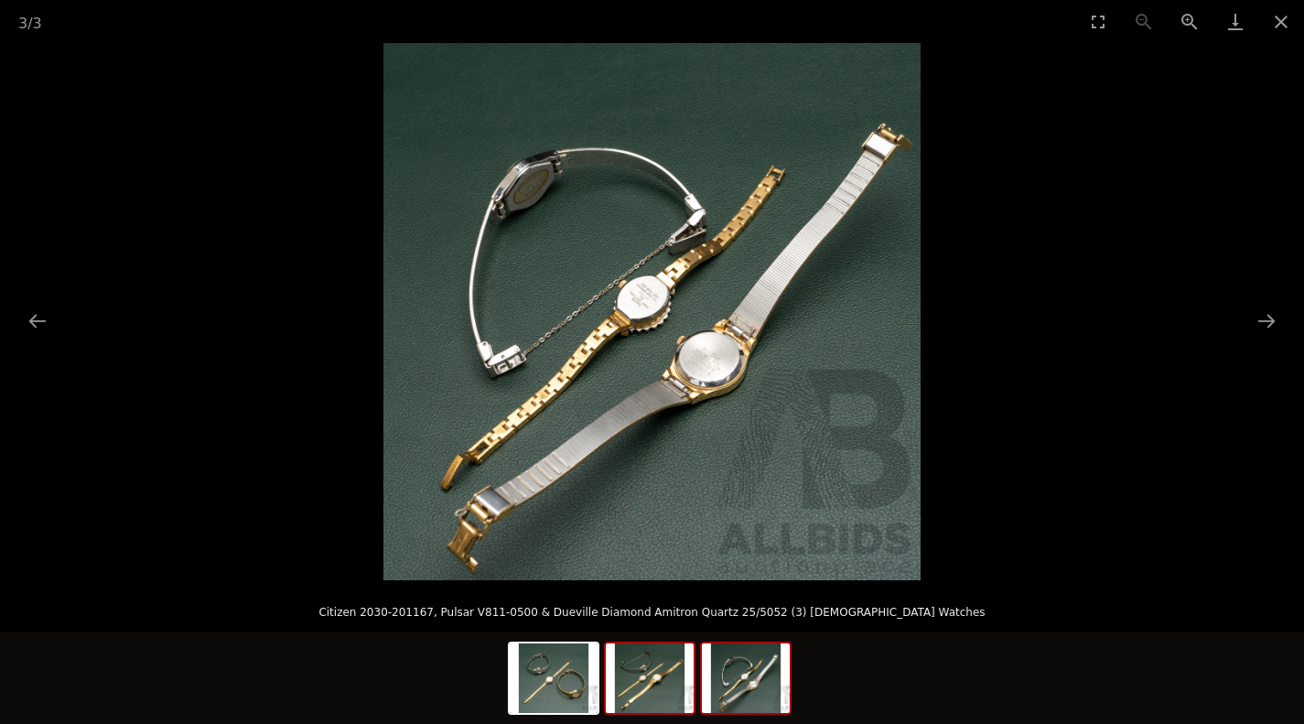
click at [657, 668] on img at bounding box center [650, 678] width 88 height 70
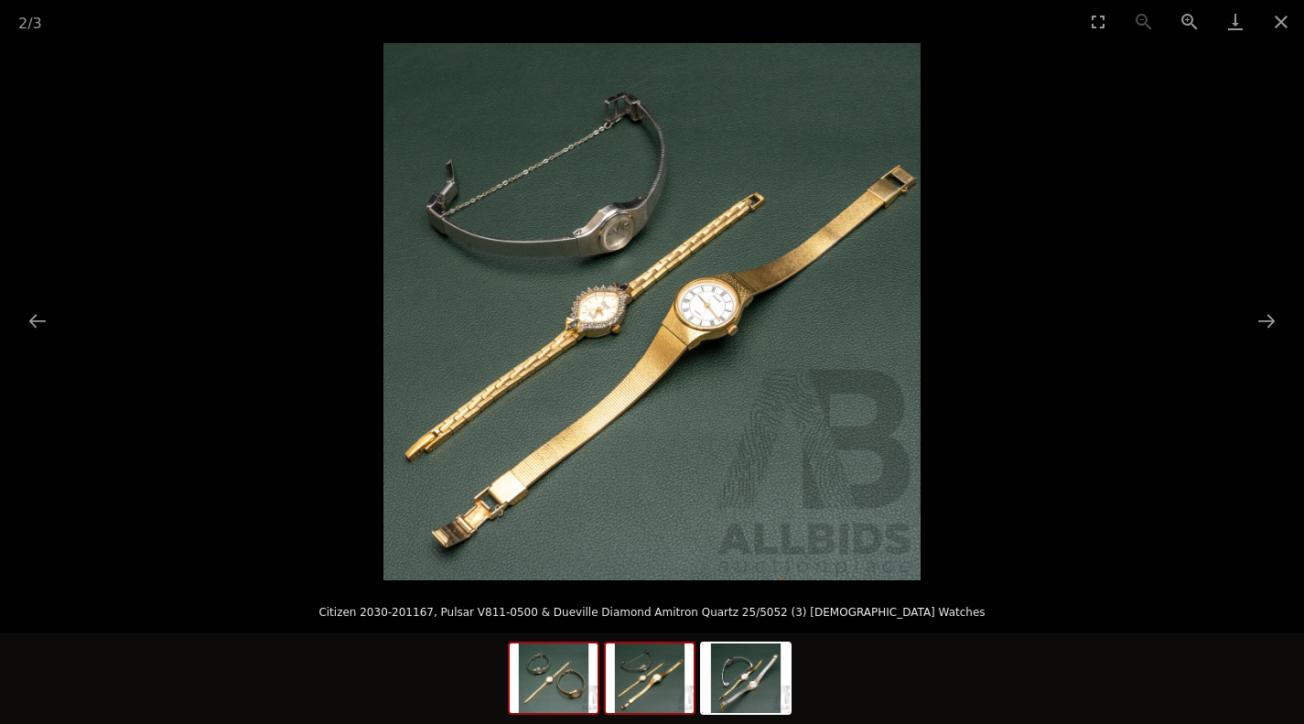
click at [557, 692] on img at bounding box center [554, 678] width 88 height 70
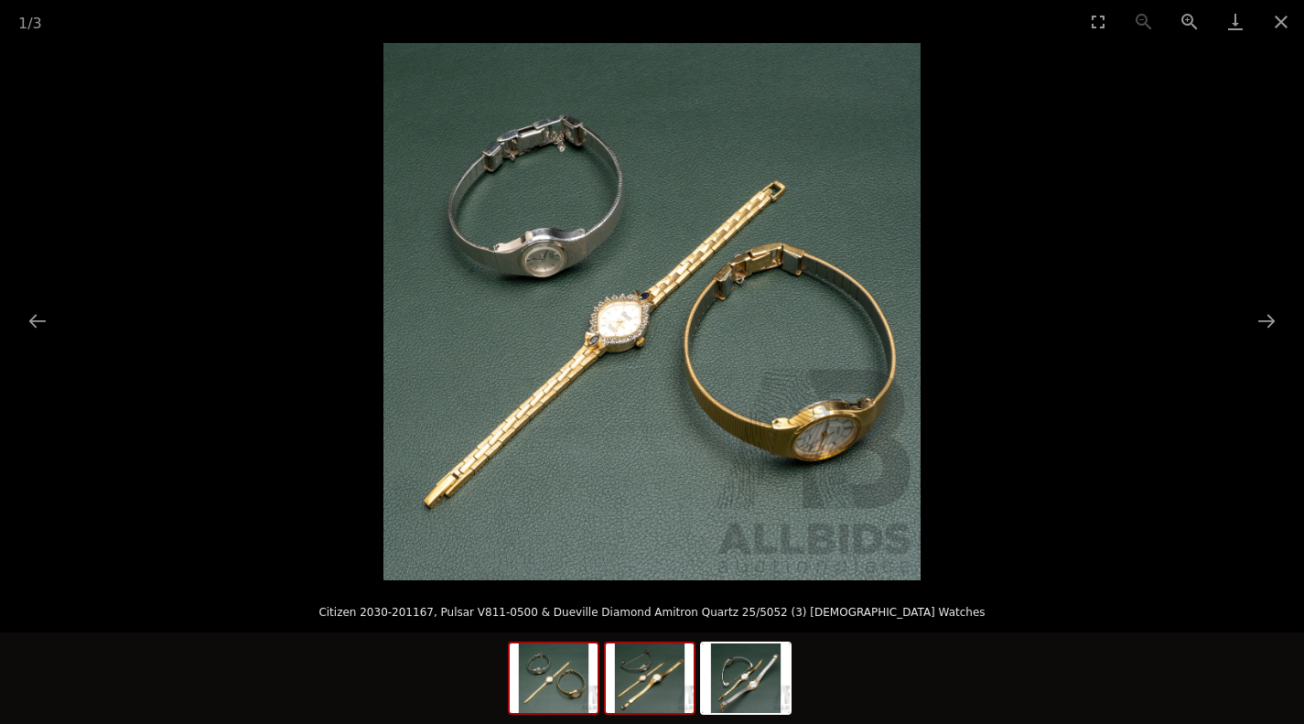
click at [657, 688] on img at bounding box center [650, 678] width 88 height 70
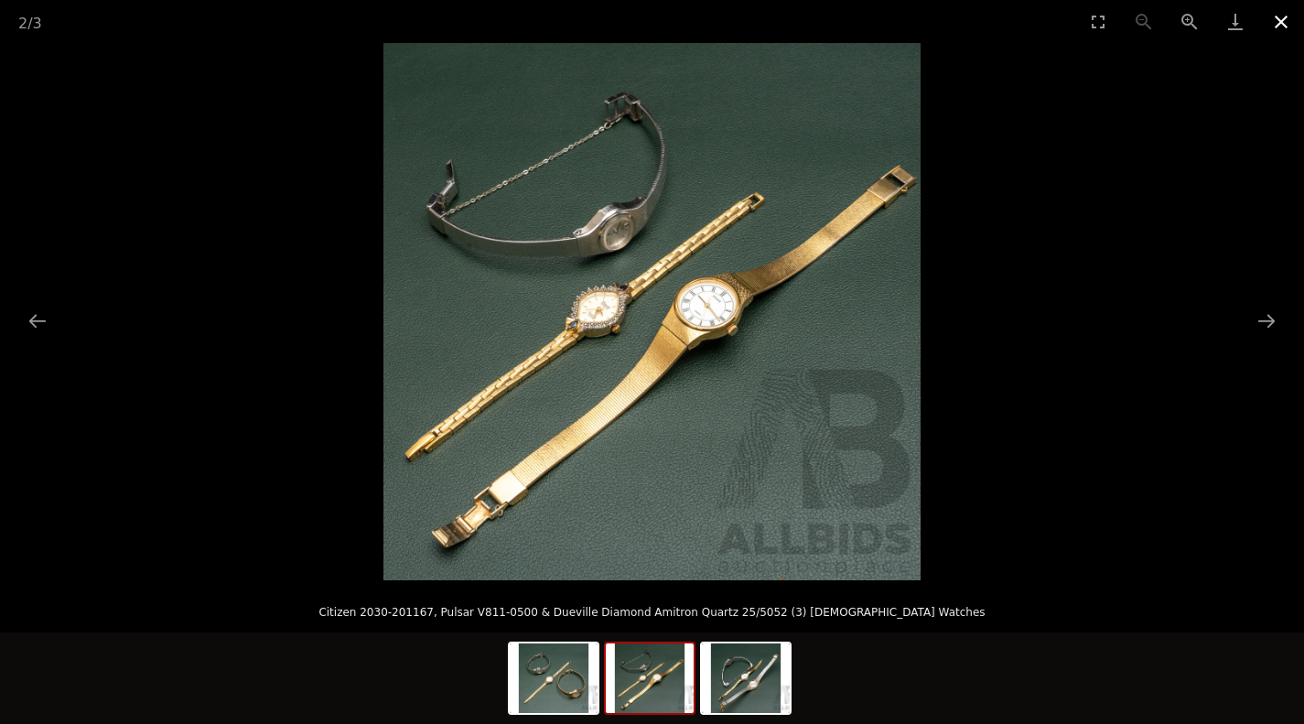
click at [1282, 21] on button "Close gallery" at bounding box center [1281, 21] width 46 height 43
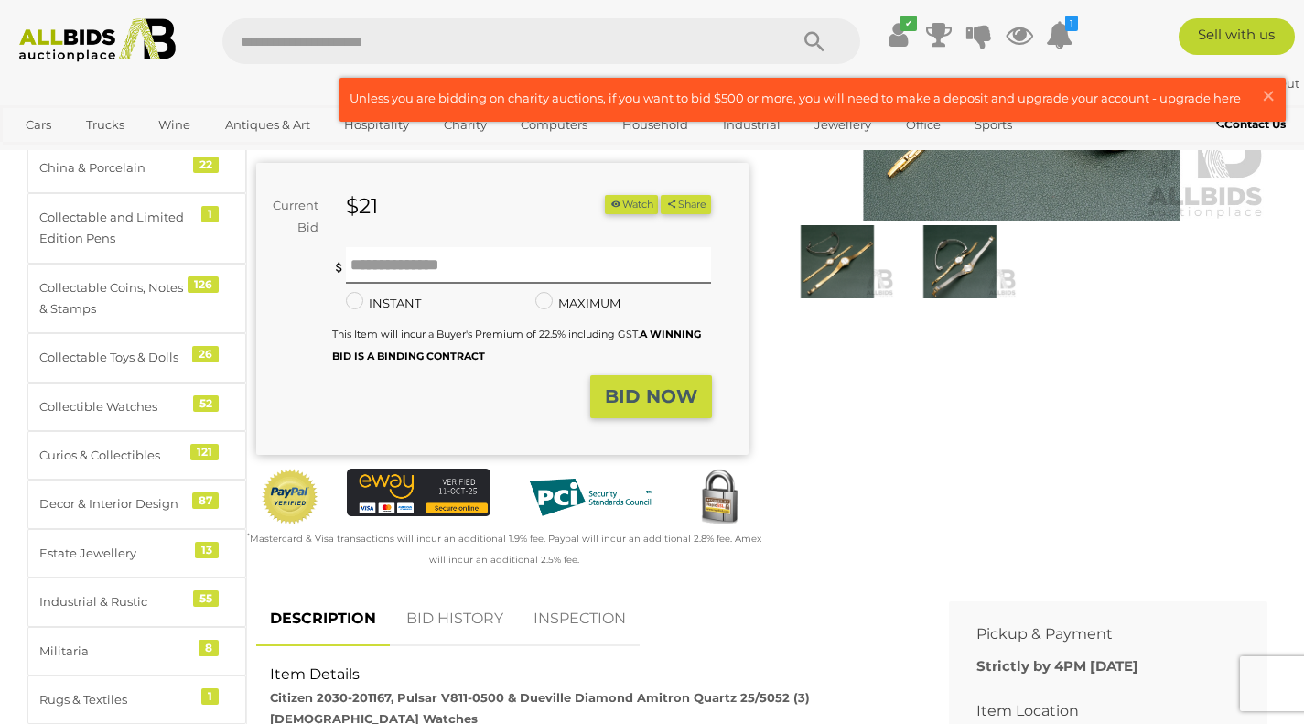
scroll to position [326, 0]
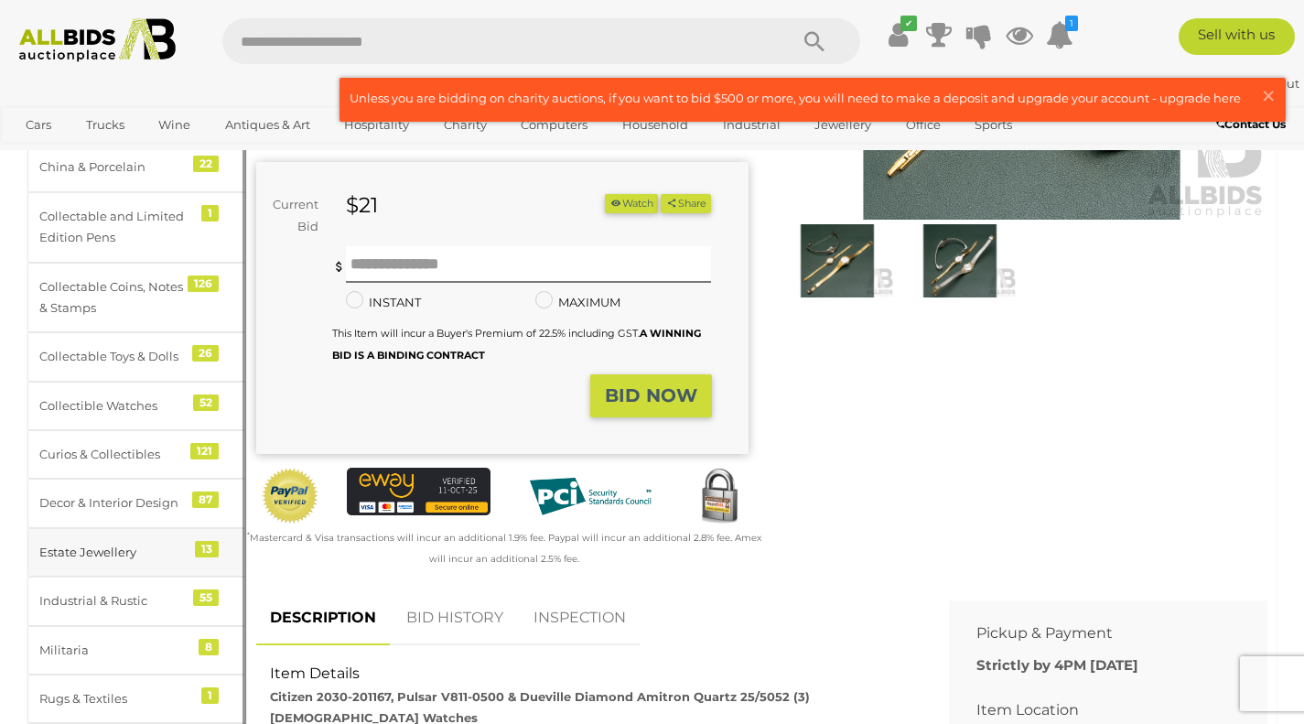
click at [145, 551] on div "Estate Jewellery" at bounding box center [114, 552] width 151 height 21
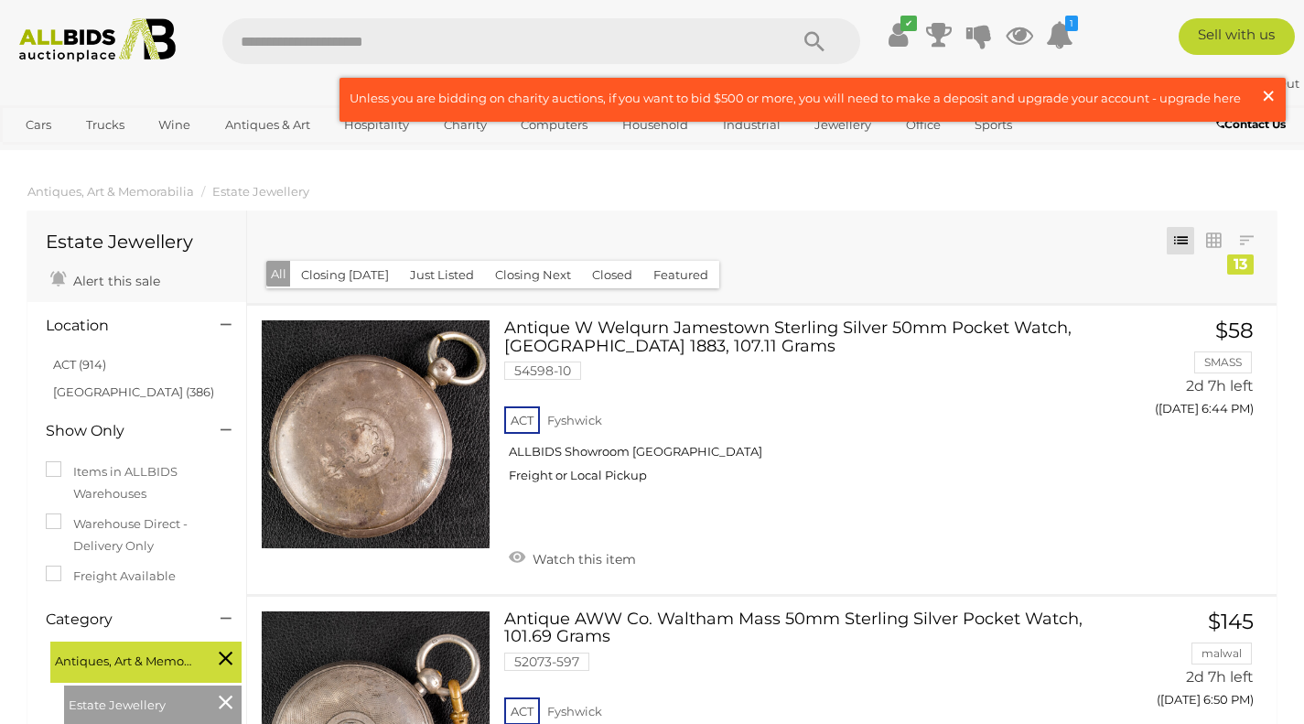
click at [1263, 97] on span "×" at bounding box center [1268, 96] width 16 height 36
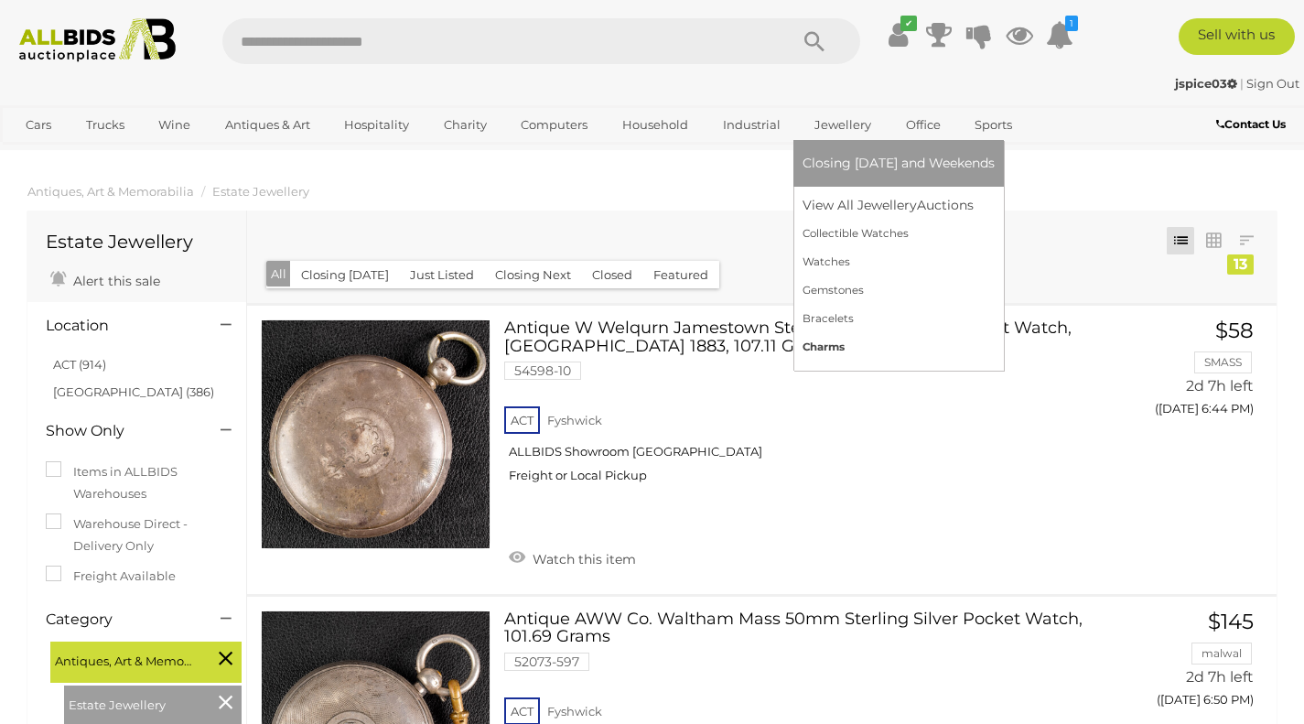
click at [827, 352] on link "Charms" at bounding box center [899, 347] width 192 height 28
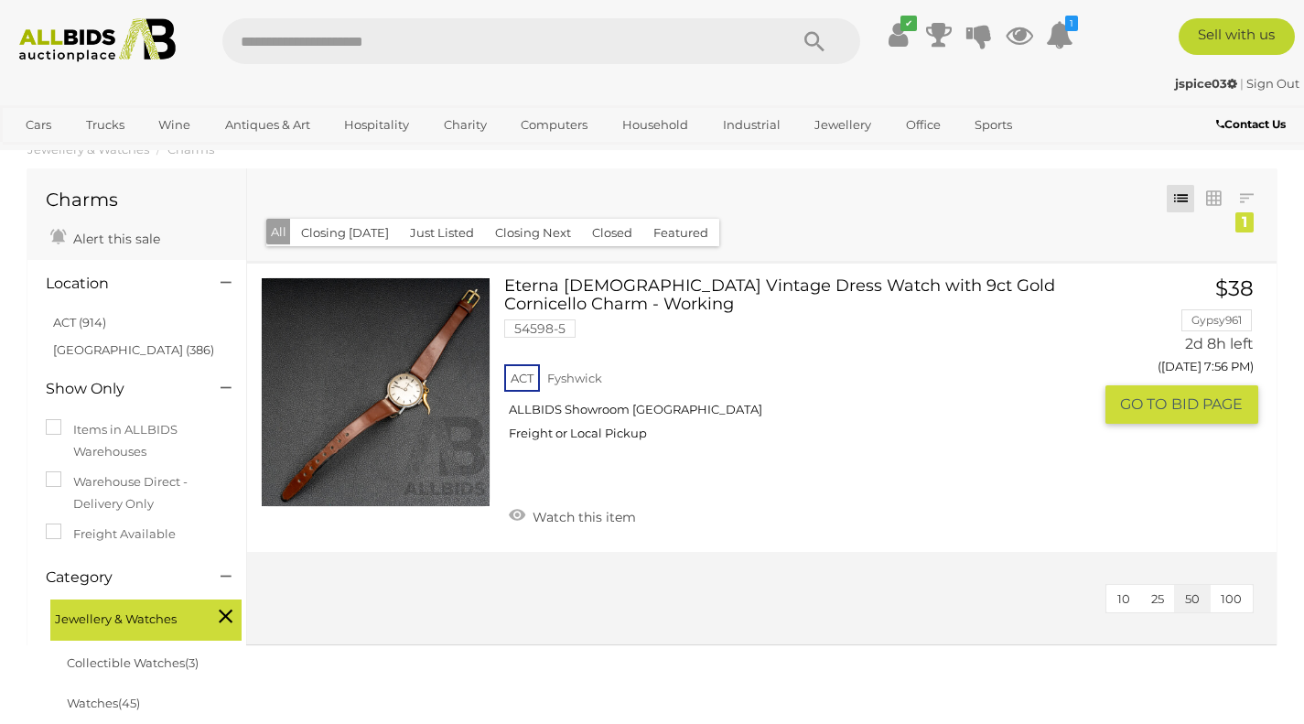
scroll to position [33, 0]
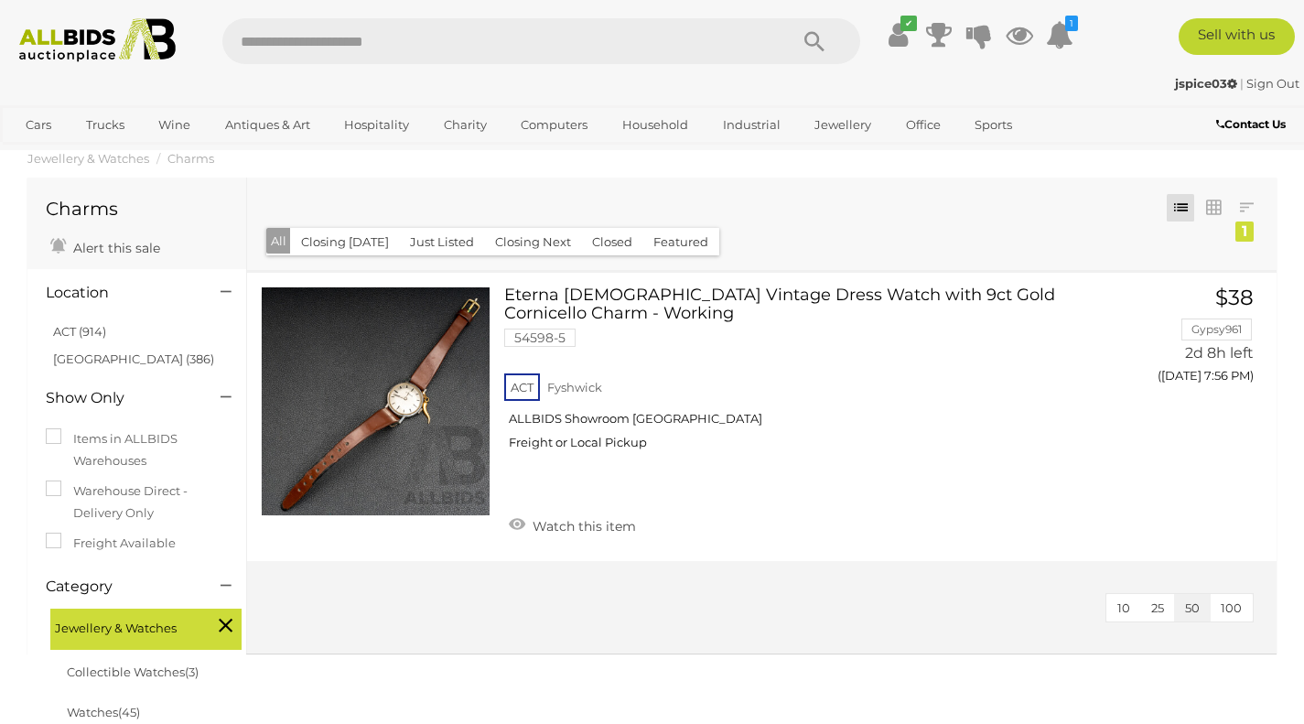
click at [90, 37] on img at bounding box center [97, 40] width 175 height 44
